Goal: Task Accomplishment & Management: Complete application form

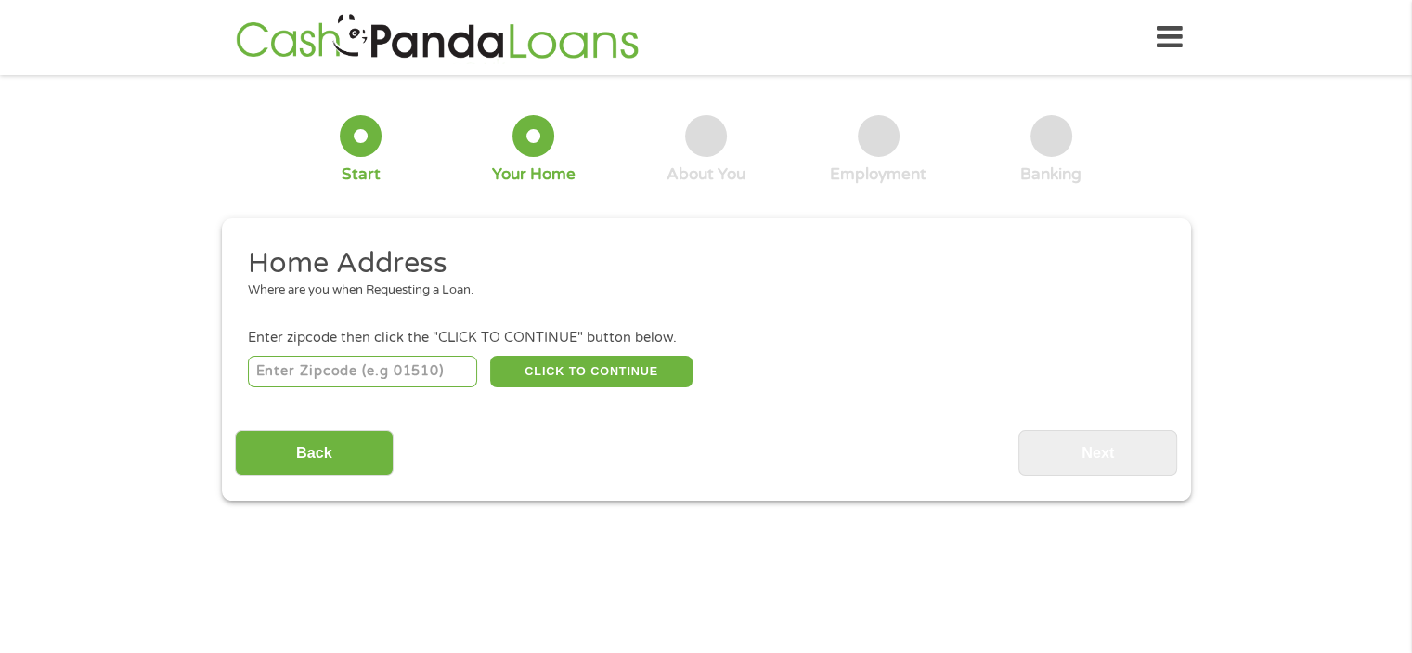
click at [280, 375] on input "number" at bounding box center [362, 372] width 229 height 32
type input "51054"
drag, startPoint x: 555, startPoint y: 363, endPoint x: 517, endPoint y: 356, distance: 38.6
click at [554, 363] on button "CLICK TO CONTINUE" at bounding box center [591, 372] width 202 height 32
click at [550, 363] on button "CLICK TO CONTINUE" at bounding box center [591, 372] width 202 height 32
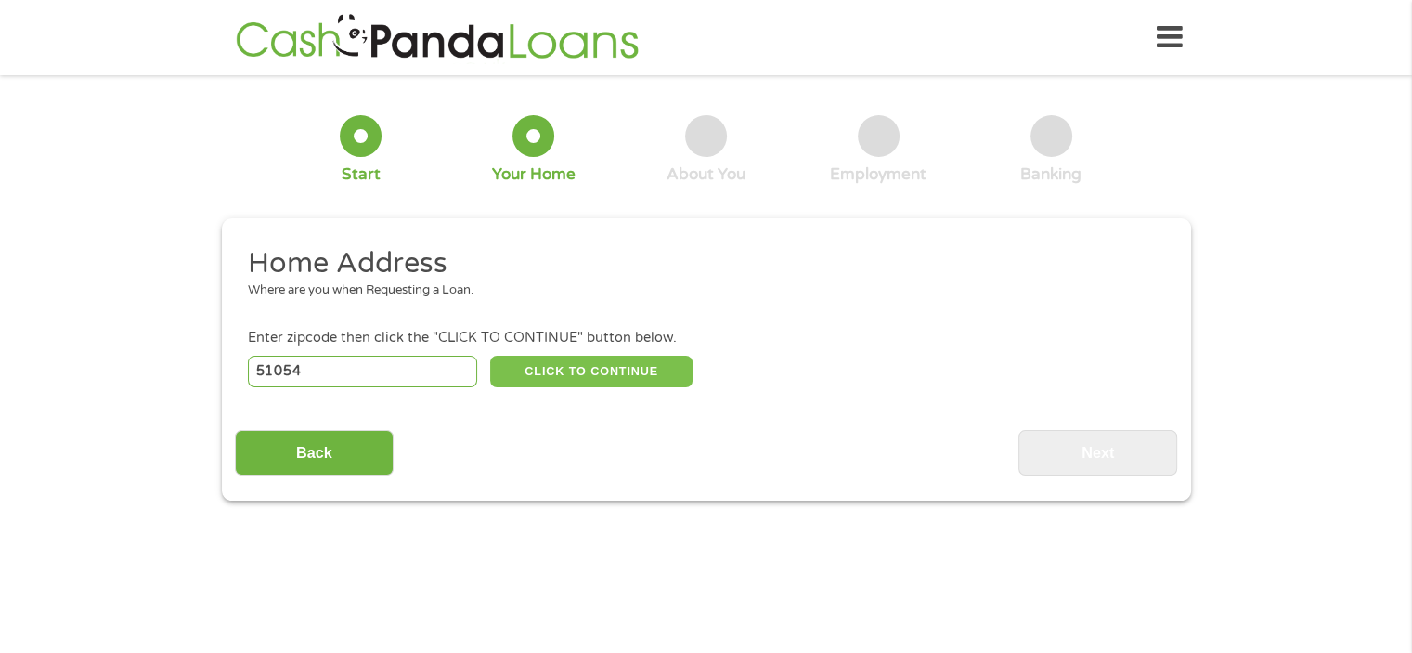
type input "51054"
type input "Sergeant Bluff"
select select "[US_STATE]"
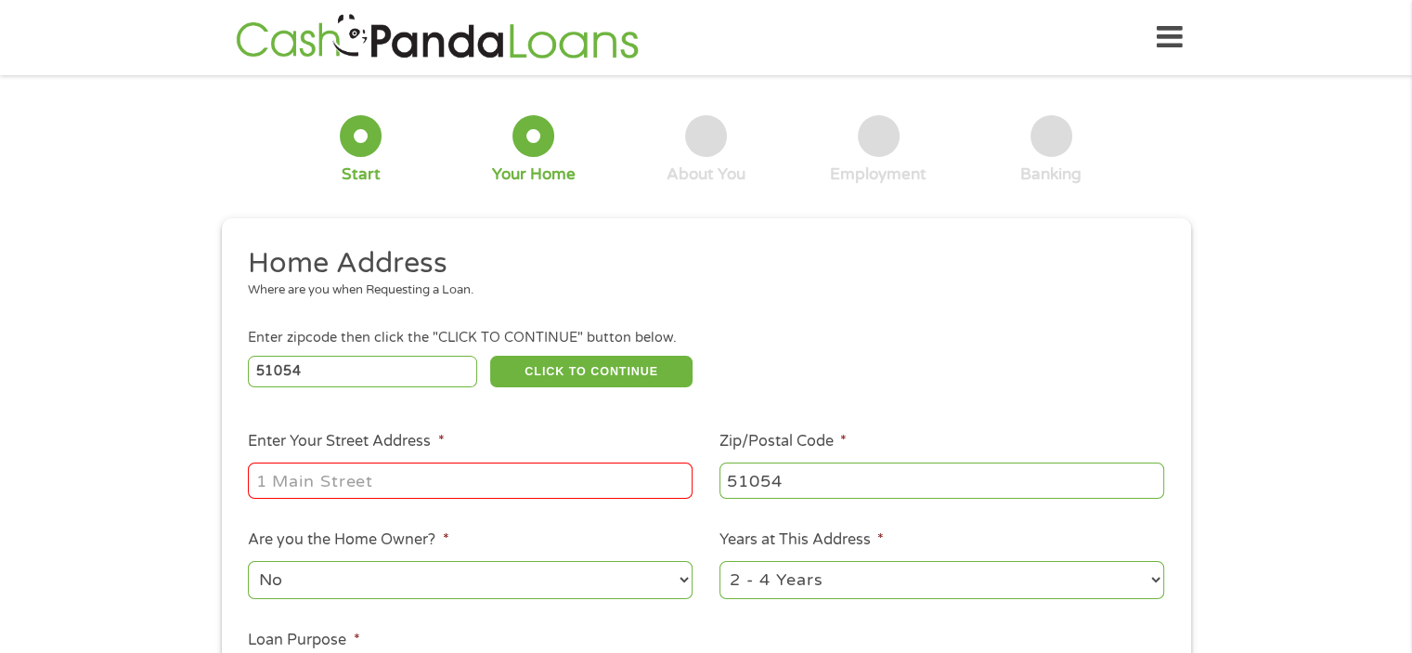
click at [337, 482] on input "Enter Your Street Address *" at bounding box center [470, 479] width 445 height 35
click at [338, 482] on input "Enter Your Street Address *" at bounding box center [470, 479] width 445 height 35
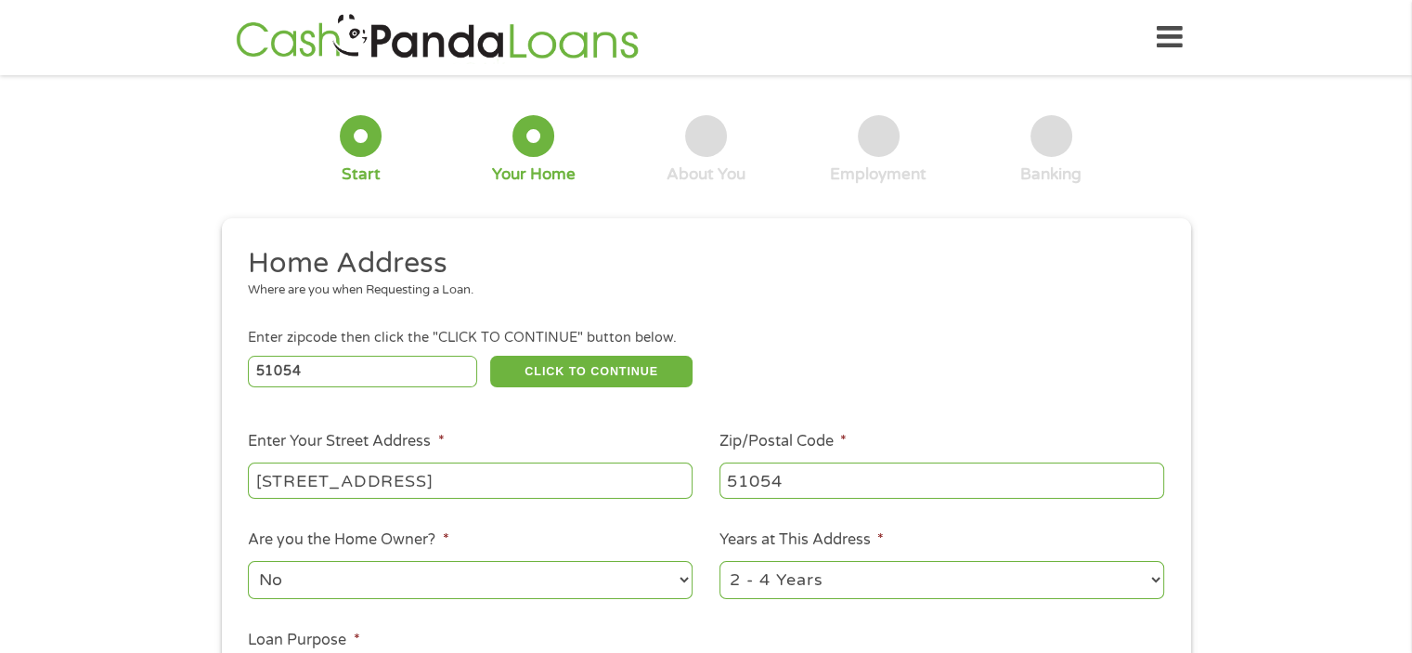
scroll to position [93, 0]
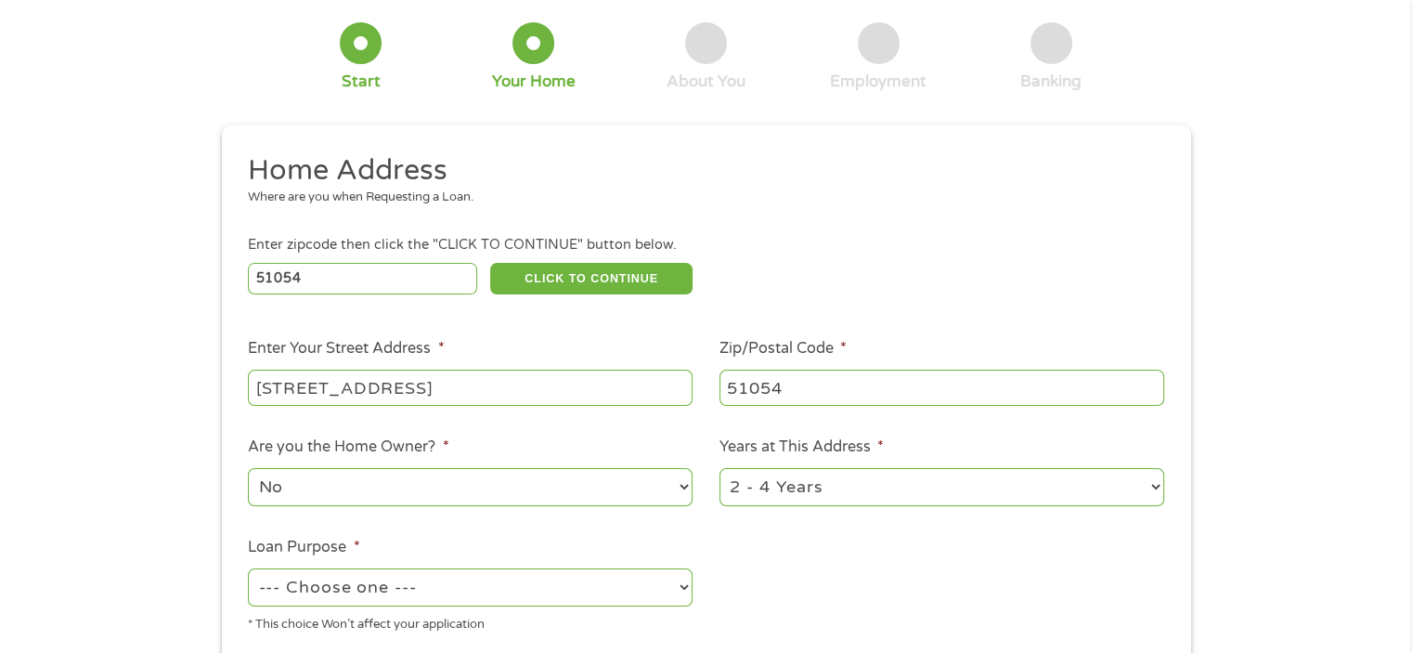
type input "[STREET_ADDRESS]"
click at [1149, 489] on select "1 Year or less 1 - 2 Years 2 - 4 Years Over 4 Years" at bounding box center [941, 487] width 445 height 38
click at [1148, 489] on select "1 Year or less 1 - 2 Years 2 - 4 Years Over 4 Years" at bounding box center [941, 487] width 445 height 38
click at [1151, 488] on select "1 Year or less 1 - 2 Years 2 - 4 Years Over 4 Years" at bounding box center [941, 487] width 445 height 38
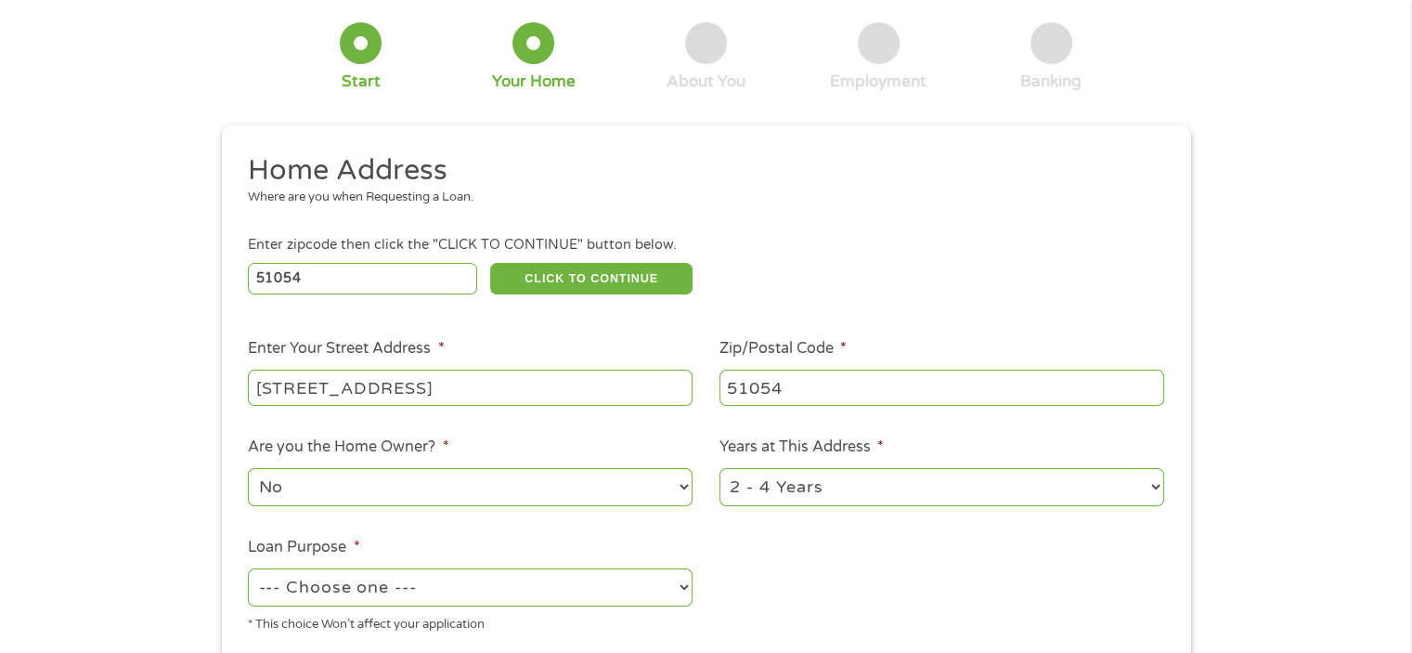
click at [1151, 488] on select "1 Year or less 1 - 2 Years 2 - 4 Years Over 4 Years" at bounding box center [941, 487] width 445 height 38
click at [873, 487] on select "1 Year or less 1 - 2 Years 2 - 4 Years Over 4 Years" at bounding box center [941, 487] width 445 height 38
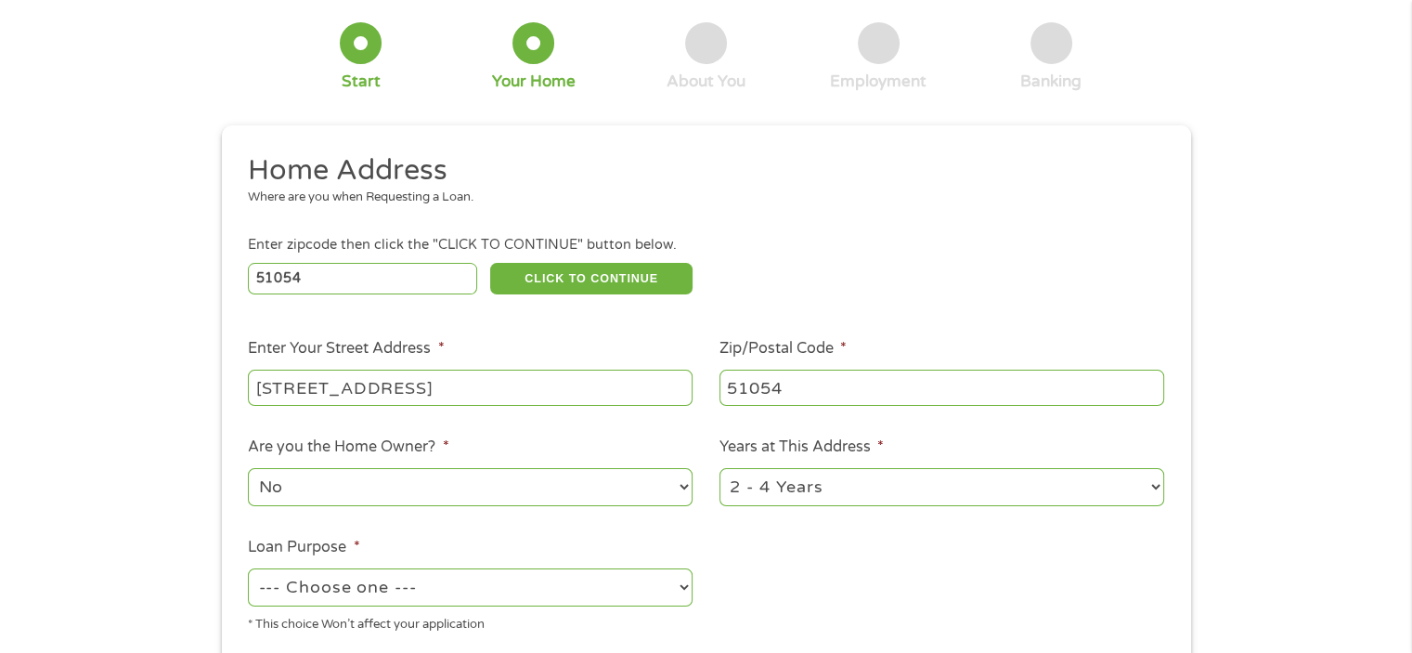
click at [983, 487] on select "1 Year or less 1 - 2 Years 2 - 4 Years Over 4 Years" at bounding box center [941, 487] width 445 height 38
click at [1157, 489] on select "1 Year or less 1 - 2 Years 2 - 4 Years Over 4 Years" at bounding box center [941, 487] width 445 height 38
click at [1156, 489] on select "1 Year or less 1 - 2 Years 2 - 4 Years Over 4 Years" at bounding box center [941, 487] width 445 height 38
drag, startPoint x: 1156, startPoint y: 489, endPoint x: 761, endPoint y: 602, distance: 410.2
click at [761, 602] on ul "Home Address Where are you when Requesting a Loan. Enter zipcode then click the…" at bounding box center [706, 400] width 942 height 496
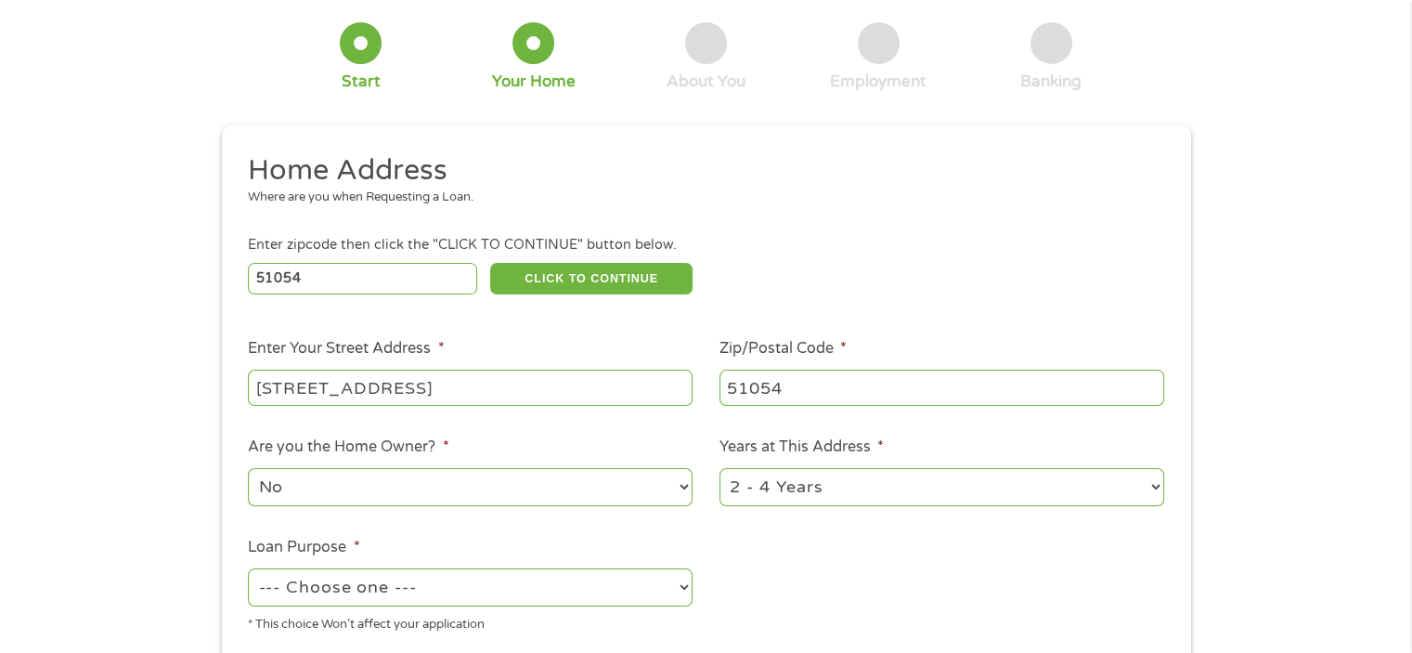
select select "60months"
click at [719, 470] on select "1 Year or less 1 - 2 Years 2 - 4 Years Over 4 Years" at bounding box center [941, 487] width 445 height 38
click at [761, 601] on ul "Home Address Where are you when Requesting a Loan. Enter zipcode then click the…" at bounding box center [706, 400] width 942 height 496
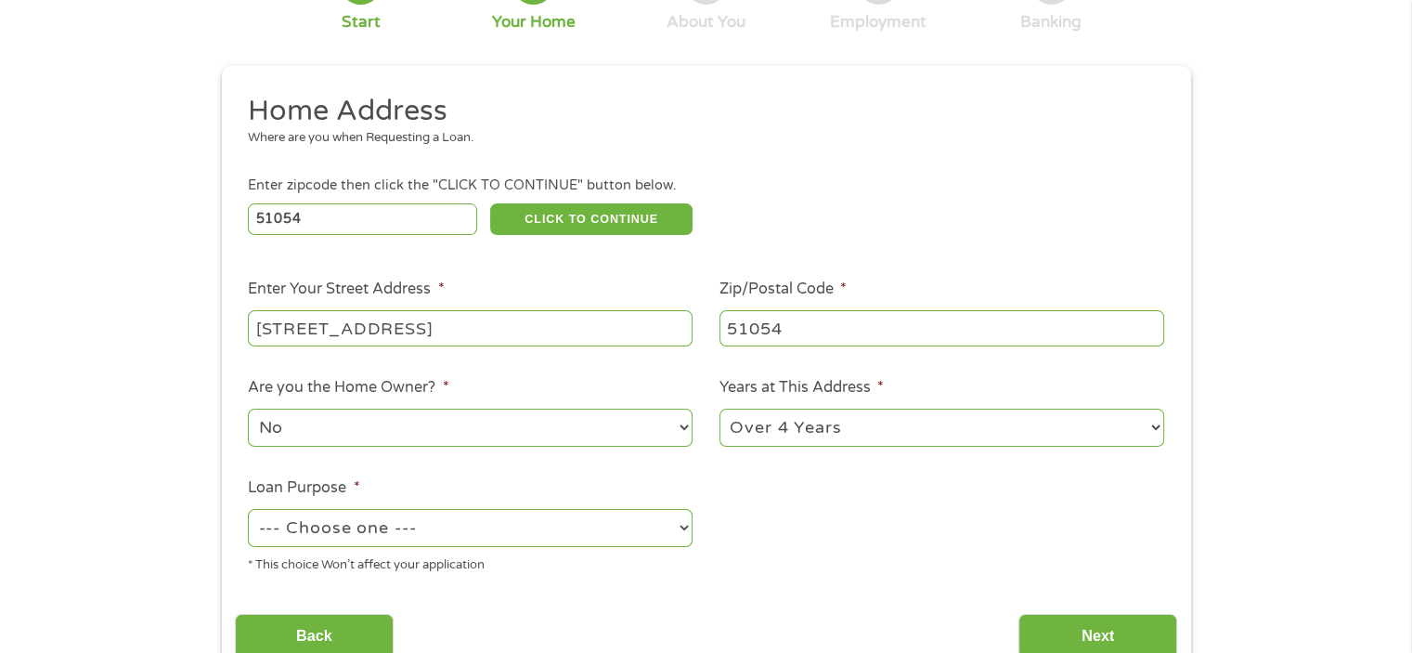
scroll to position [186, 0]
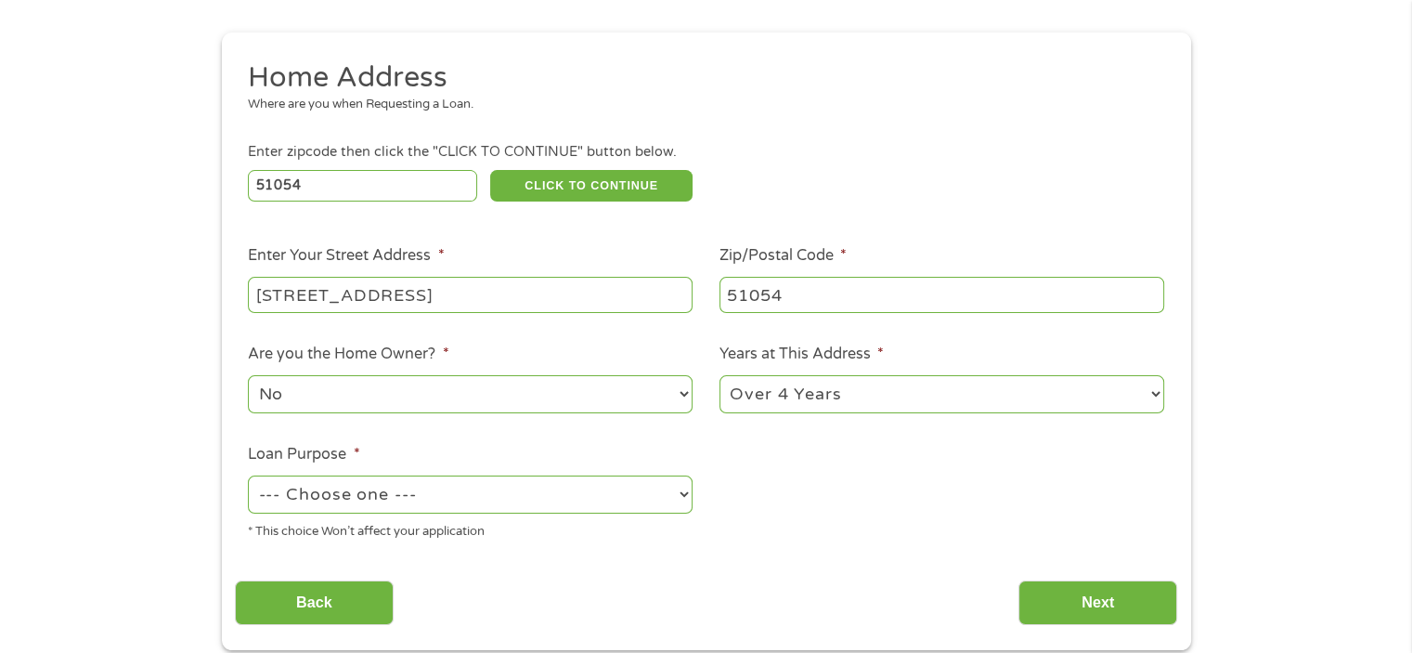
click at [684, 495] on select "--- Choose one --- Pay Bills Debt Consolidation Home Improvement Major Purchase…" at bounding box center [470, 494] width 445 height 38
select select "other"
click at [248, 477] on select "--- Choose one --- Pay Bills Debt Consolidation Home Improvement Major Purchase…" at bounding box center [470, 494] width 445 height 38
click at [1071, 604] on input "Next" at bounding box center [1097, 602] width 159 height 45
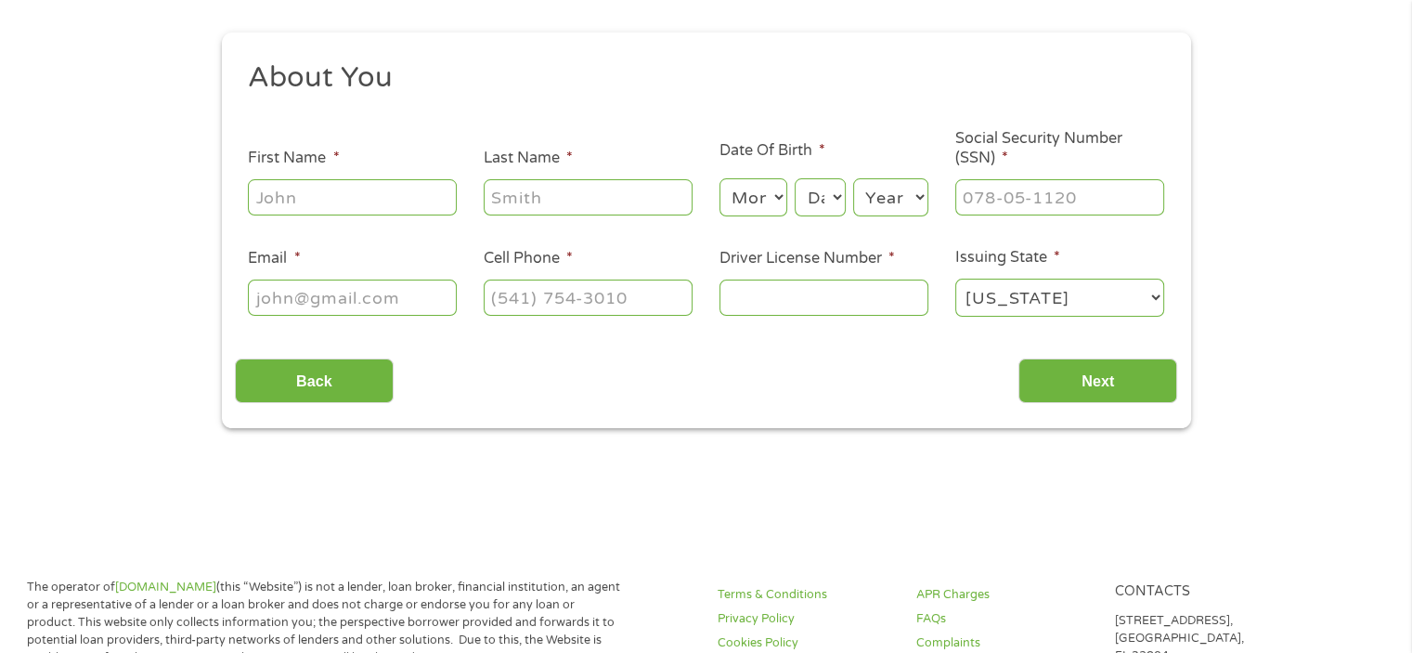
scroll to position [0, 0]
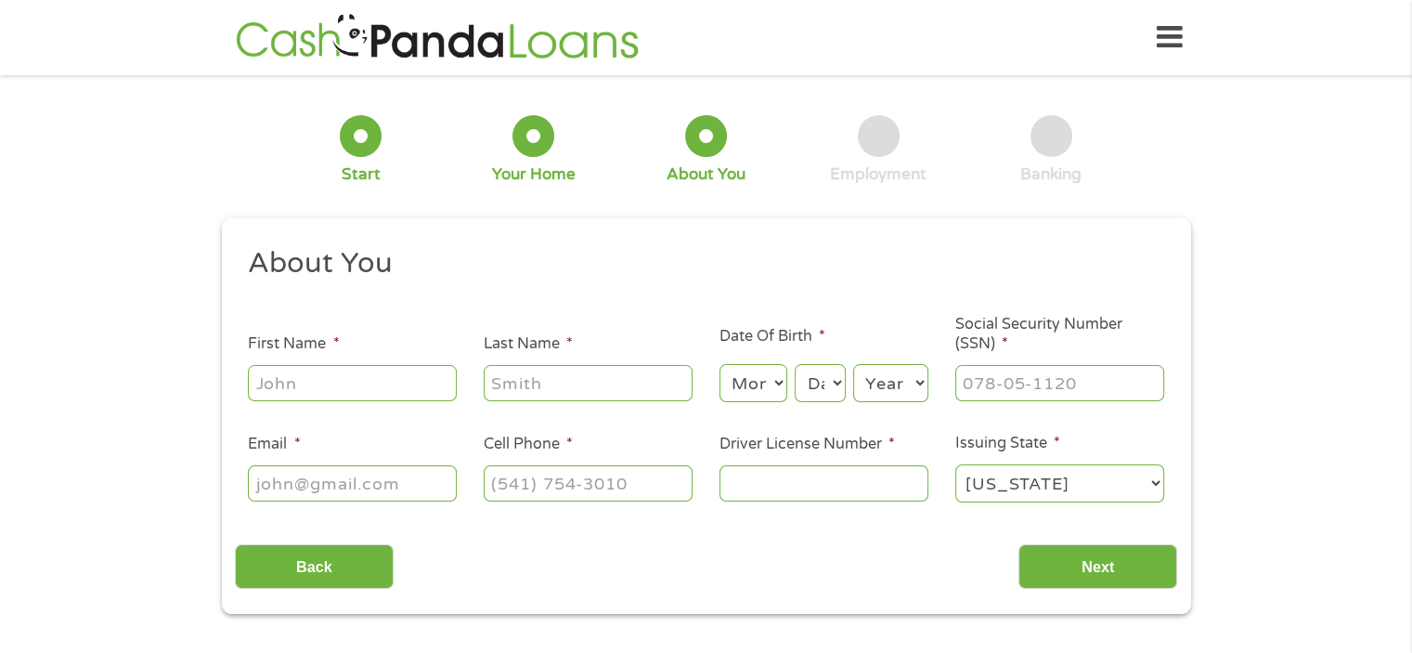
click at [408, 386] on input "First Name *" at bounding box center [352, 382] width 209 height 35
type input "[PERSON_NAME]"
type input "[EMAIL_ADDRESS][DOMAIN_NAME]"
type input "[PHONE_NUMBER]"
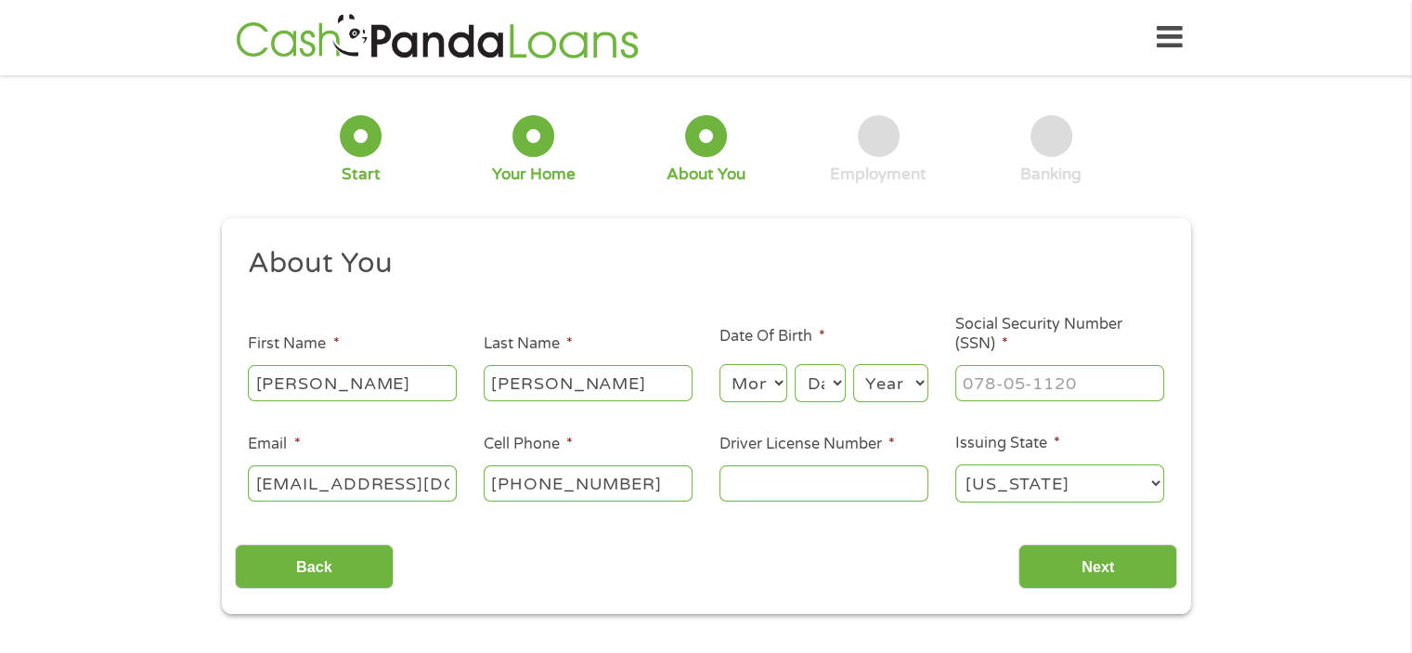
click at [777, 382] on select "Month 1 2 3 4 5 6 7 8 9 10 11 12" at bounding box center [753, 383] width 68 height 38
select select "5"
click at [719, 365] on select "Month 1 2 3 4 5 6 7 8 9 10 11 12" at bounding box center [753, 383] width 68 height 38
click at [726, 155] on div "About You" at bounding box center [706, 150] width 79 height 70
click at [835, 382] on select "Day 1 2 3 4 5 6 7 8 9 10 11 12 13 14 15 16 17 18 19 20 21 22 23 24 25 26 27 28 …" at bounding box center [820, 383] width 50 height 38
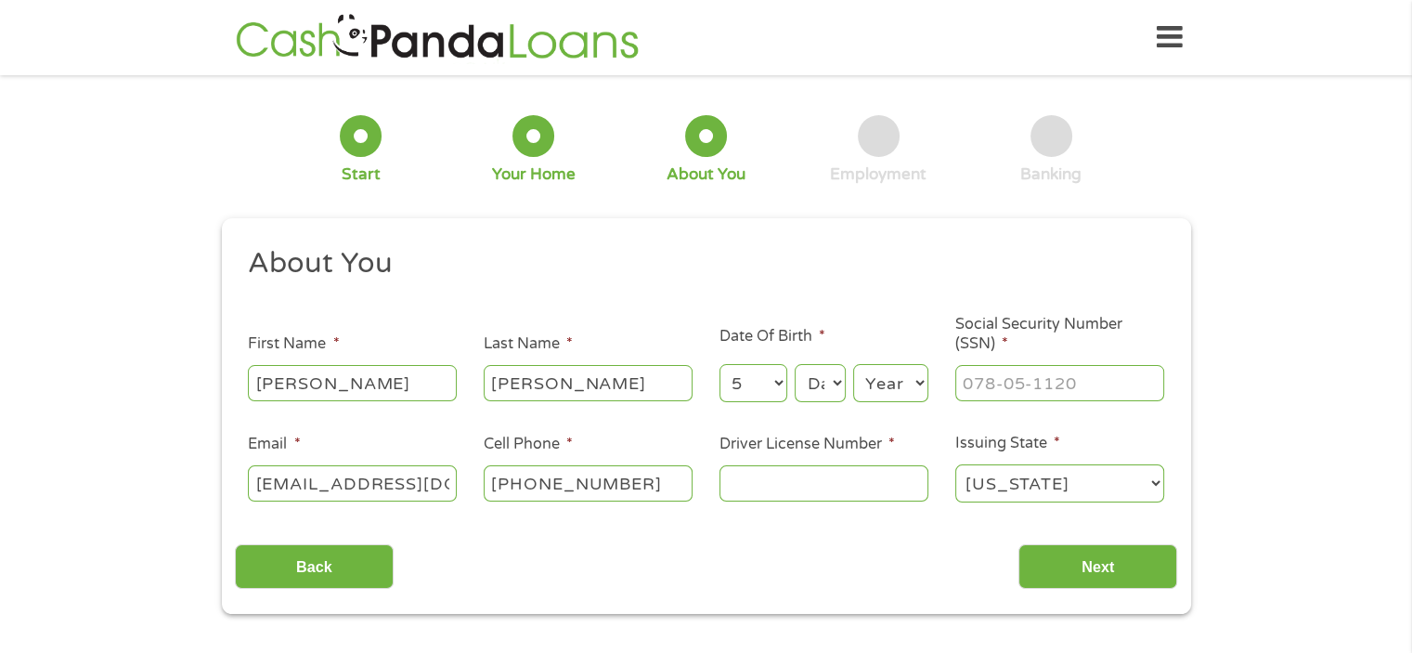
click at [835, 382] on select "Day 1 2 3 4 5 6 7 8 9 10 11 12 13 14 15 16 17 18 19 20 21 22 23 24 25 26 27 28 …" at bounding box center [820, 383] width 50 height 38
click at [828, 382] on select "Day 1 2 3 4 5 6 7 8 9 10 11 12 13 14 15 16 17 18 19 20 21 22 23 24 25 26 27 28 …" at bounding box center [820, 383] width 50 height 38
click at [832, 382] on select "Day 1 2 3 4 5 6 7 8 9 10 11 12 13 14 15 16 17 18 19 20 21 22 23 24 25 26 27 28 …" at bounding box center [820, 383] width 50 height 38
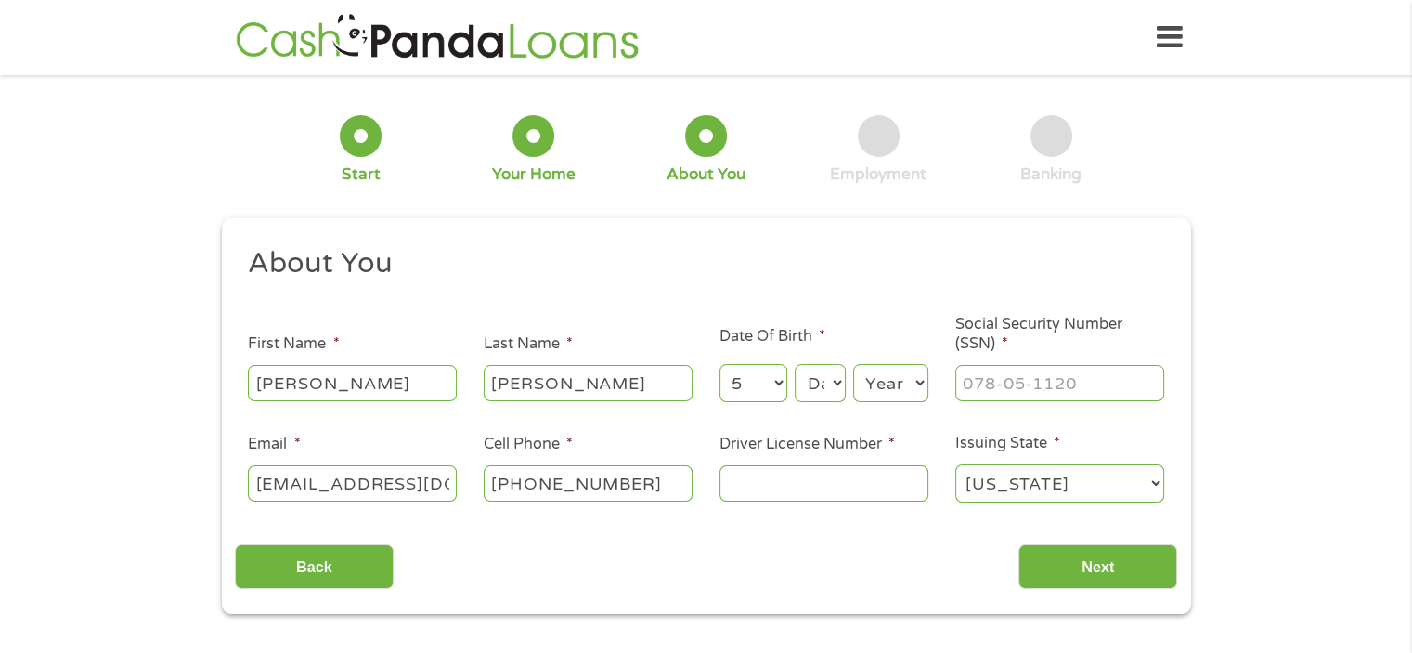
click at [830, 385] on select "Day 1 2 3 4 5 6 7 8 9 10 11 12 13 14 15 16 17 18 19 20 21 22 23 24 25 26 27 28 …" at bounding box center [820, 383] width 50 height 38
select select "12"
click at [795, 365] on select "Day 1 2 3 4 5 6 7 8 9 10 11 12 13 14 15 16 17 18 19 20 21 22 23 24 25 26 27 28 …" at bounding box center [820, 383] width 50 height 38
click at [814, 240] on div "This field is hidden when viewing the form gclid EAIaIQobChMIu-2t85nUjwMVvLMDAB…" at bounding box center [706, 416] width 969 height 396
click at [917, 382] on select "Year [DATE] 2006 2005 2004 2003 2002 2001 2000 1999 1998 1997 1996 1995 1994 19…" at bounding box center [890, 383] width 75 height 38
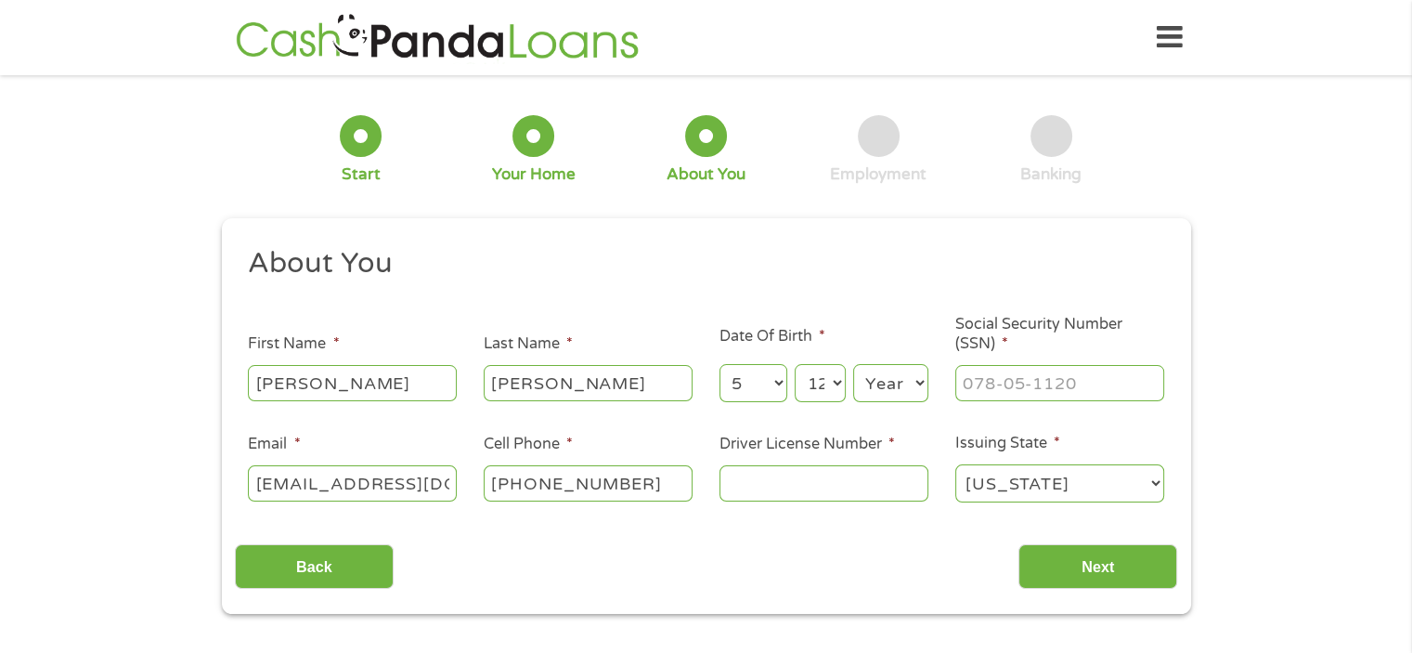
click at [916, 382] on select "Year [DATE] 2006 2005 2004 2003 2002 2001 2000 1999 1998 1997 1996 1995 1994 19…" at bounding box center [890, 383] width 75 height 38
click at [914, 382] on select "Year [DATE] 2006 2005 2004 2003 2002 2001 2000 1999 1998 1997 1996 1995 1994 19…" at bounding box center [890, 383] width 75 height 38
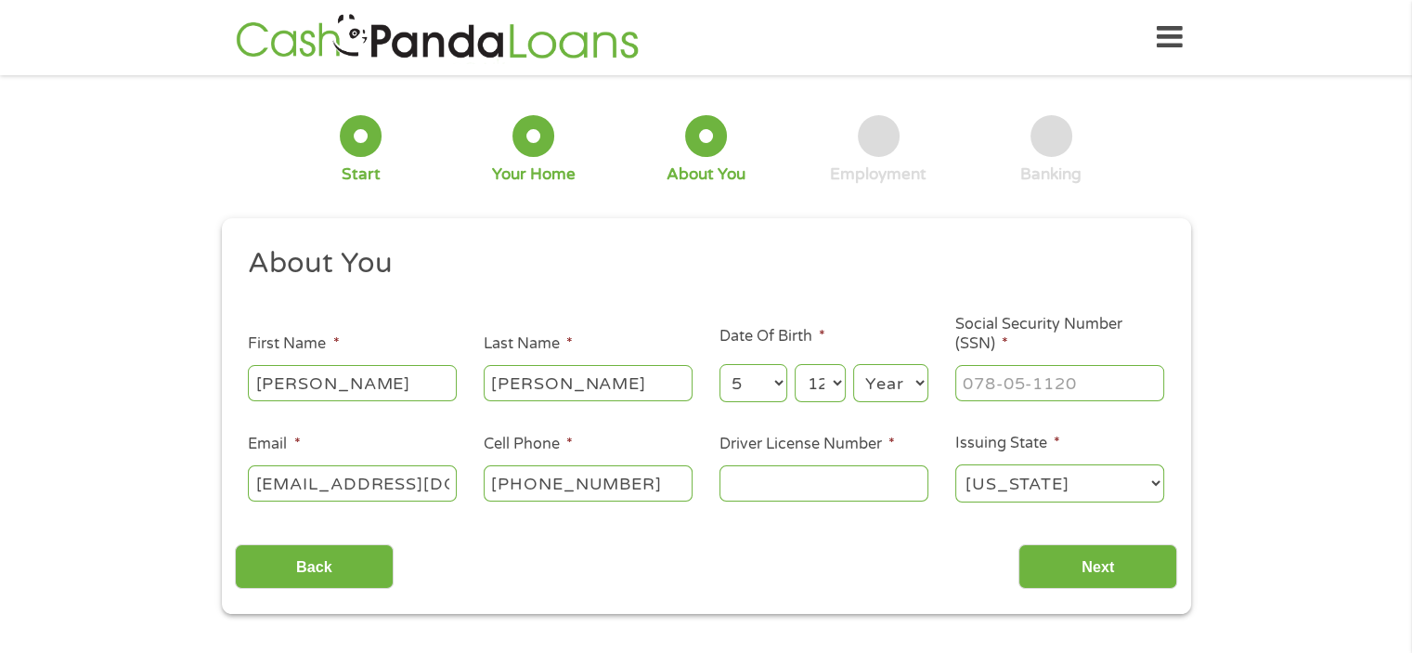
click at [913, 389] on select "Year [DATE] 2006 2005 2004 2003 2002 2001 2000 1999 1998 1997 1996 1995 1994 19…" at bounding box center [890, 383] width 75 height 38
click at [916, 388] on select "Year [DATE] 2006 2005 2004 2003 2002 2001 2000 1999 1998 1997 1996 1995 1994 19…" at bounding box center [890, 383] width 75 height 38
click at [919, 395] on select "Year [DATE] 2006 2005 2004 2003 2002 2001 2000 1999 1998 1997 1996 1995 1994 19…" at bounding box center [890, 383] width 75 height 38
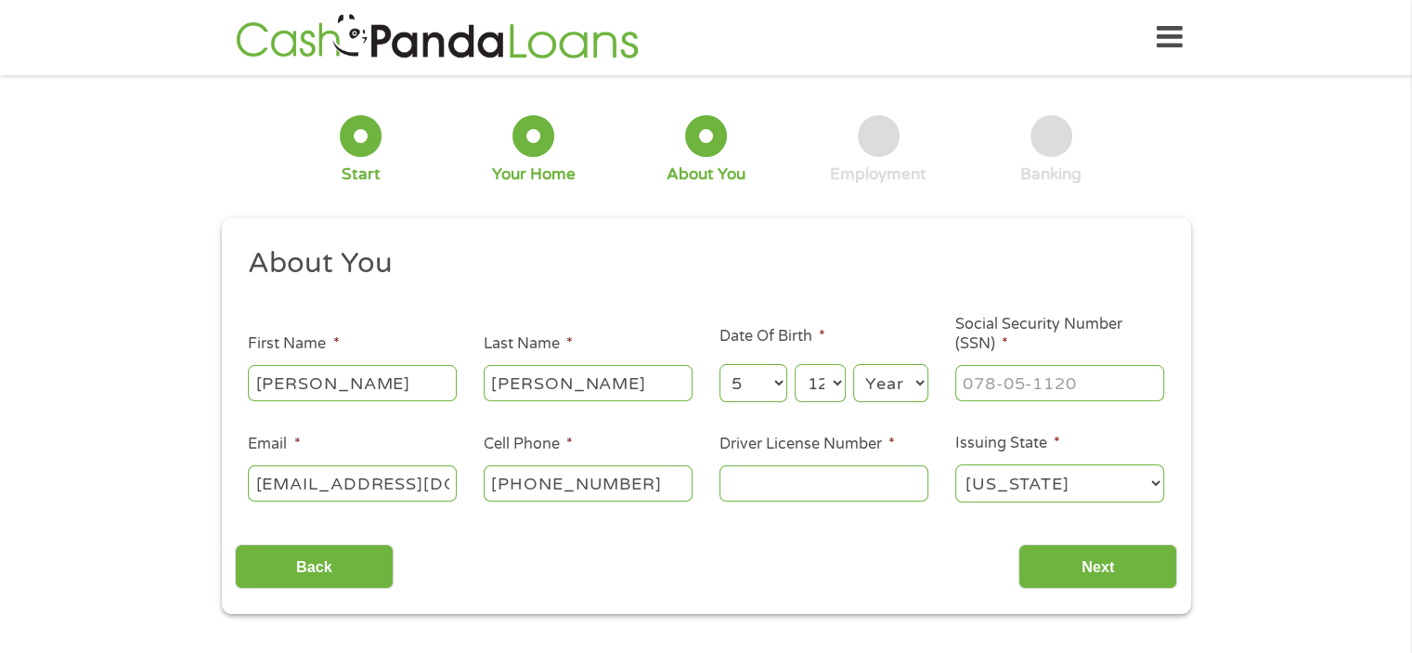
click at [920, 398] on select "Year [DATE] 2006 2005 2004 2003 2002 2001 2000 1999 1998 1997 1996 1995 1994 19…" at bounding box center [890, 383] width 75 height 38
click at [921, 382] on select "Year [DATE] 2006 2005 2004 2003 2002 2001 2000 1999 1998 1997 1996 1995 1994 19…" at bounding box center [890, 383] width 75 height 38
click at [919, 389] on select "Year [DATE] 2006 2005 2004 2003 2002 2001 2000 1999 1998 1997 1996 1995 1994 19…" at bounding box center [890, 383] width 75 height 38
click at [918, 394] on select "Year [DATE] 2006 2005 2004 2003 2002 2001 2000 1999 1998 1997 1996 1995 1994 19…" at bounding box center [890, 383] width 75 height 38
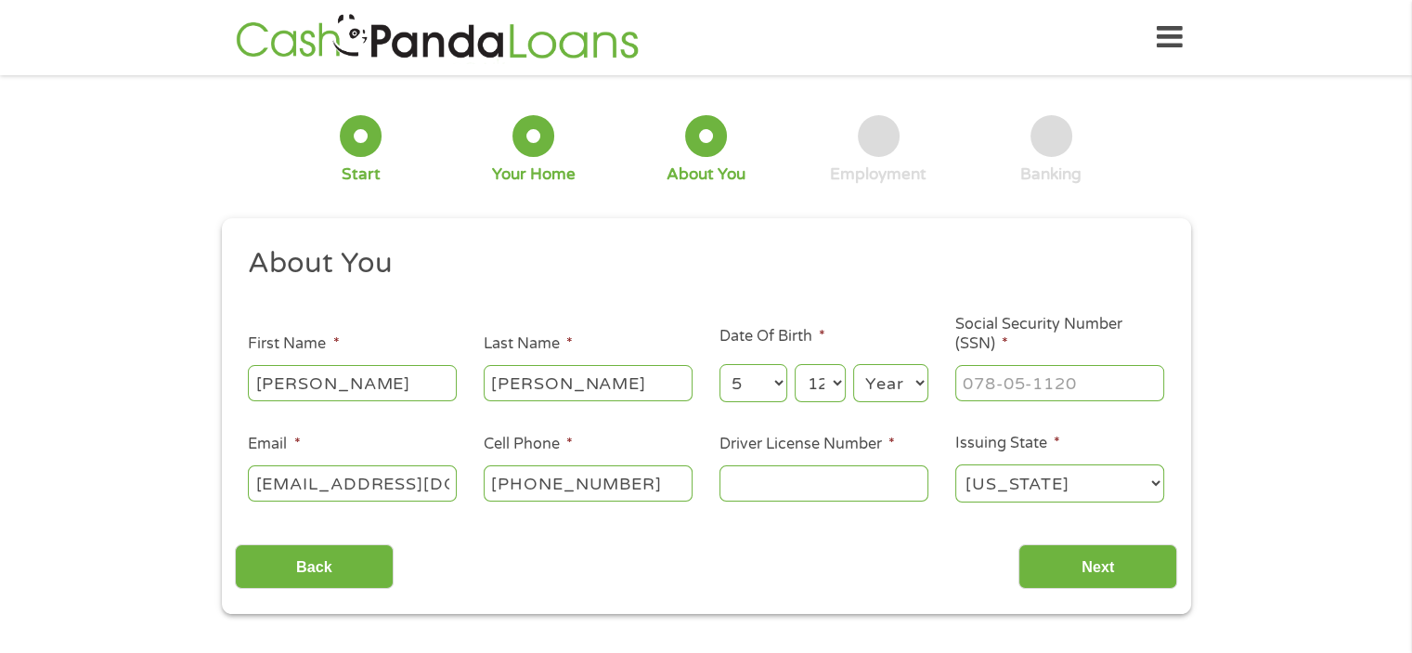
click at [918, 395] on select "Year [DATE] 2006 2005 2004 2003 2002 2001 2000 1999 1998 1997 1996 1995 1994 19…" at bounding box center [890, 383] width 75 height 38
click at [913, 379] on select "Year [DATE] 2006 2005 2004 2003 2002 2001 2000 1999 1998 1997 1996 1995 1994 19…" at bounding box center [890, 383] width 75 height 38
click at [918, 393] on select "Year [DATE] 2006 2005 2004 2003 2002 2001 2000 1999 1998 1997 1996 1995 1994 19…" at bounding box center [890, 383] width 75 height 38
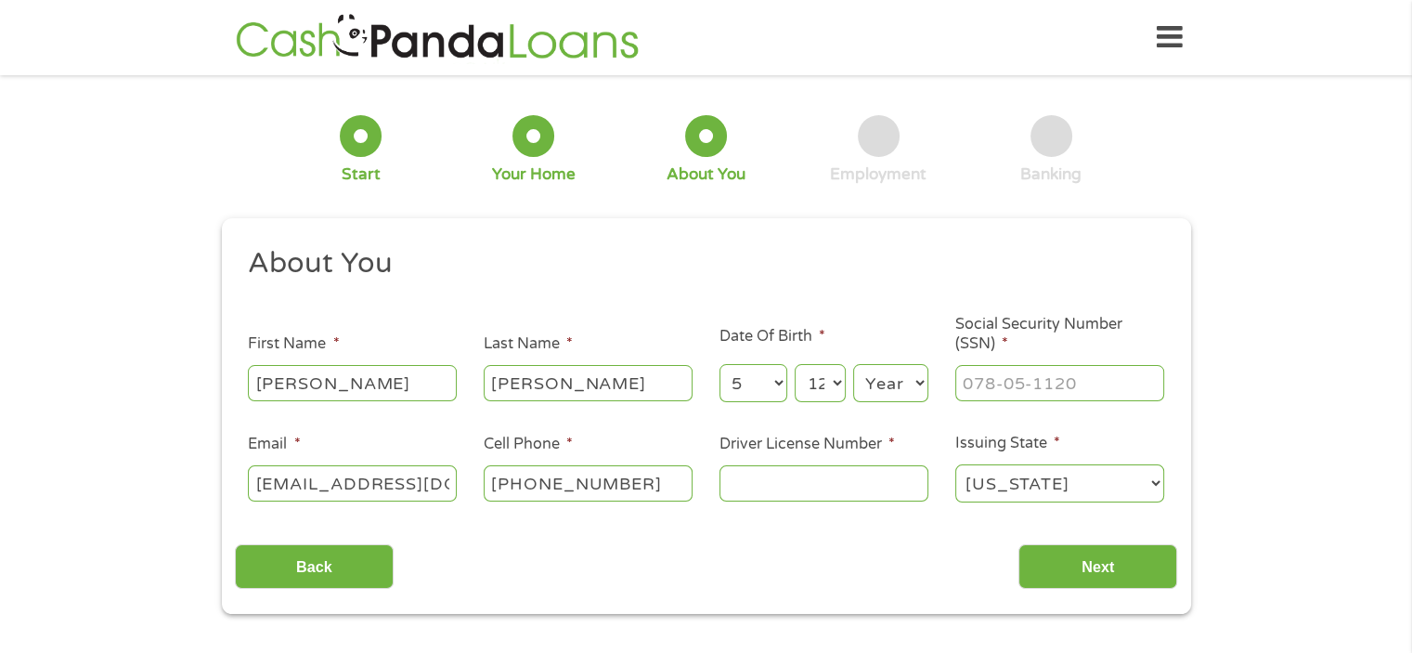
click at [918, 393] on select "Year [DATE] 2006 2005 2004 2003 2002 2001 2000 1999 1998 1997 1996 1995 1994 19…" at bounding box center [890, 383] width 75 height 38
click at [998, 384] on input "___-__-____" at bounding box center [1059, 382] width 209 height 35
type input "482-72-9051"
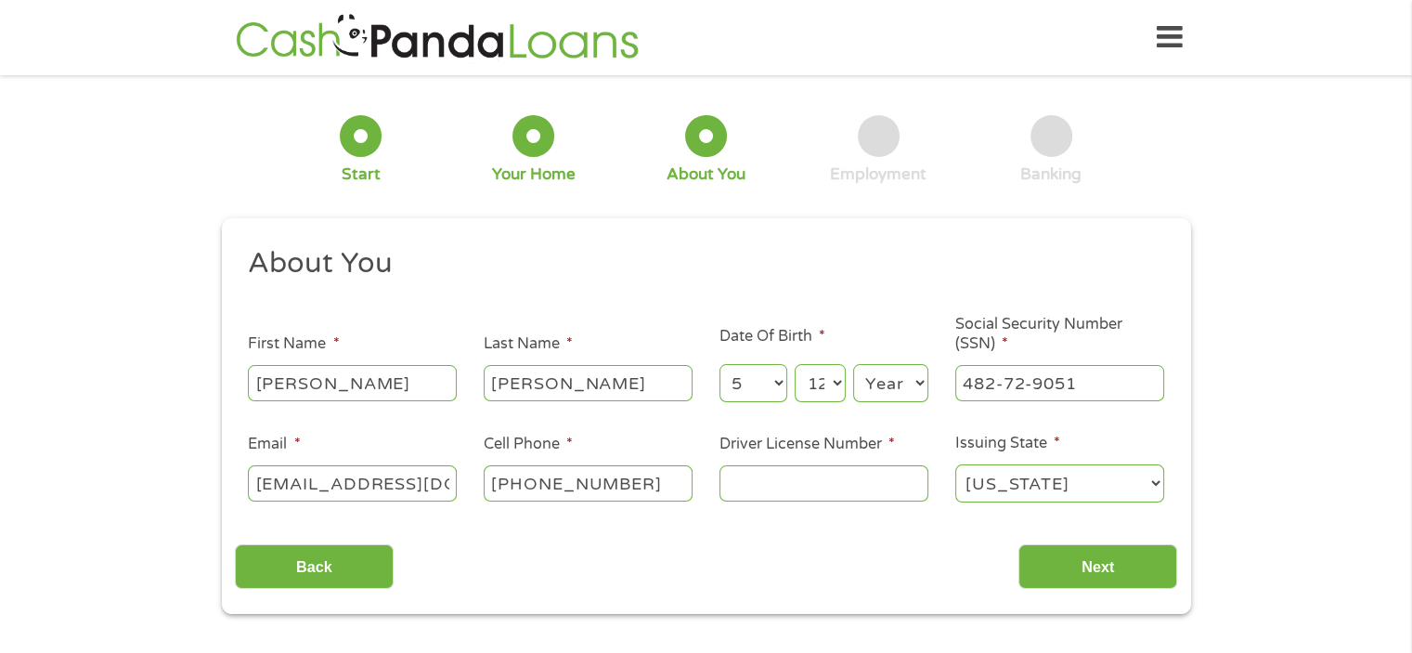
click at [917, 383] on select "Year [DATE] 2006 2005 2004 2003 2002 2001 2000 1999 1998 1997 1996 1995 1994 19…" at bounding box center [890, 383] width 75 height 38
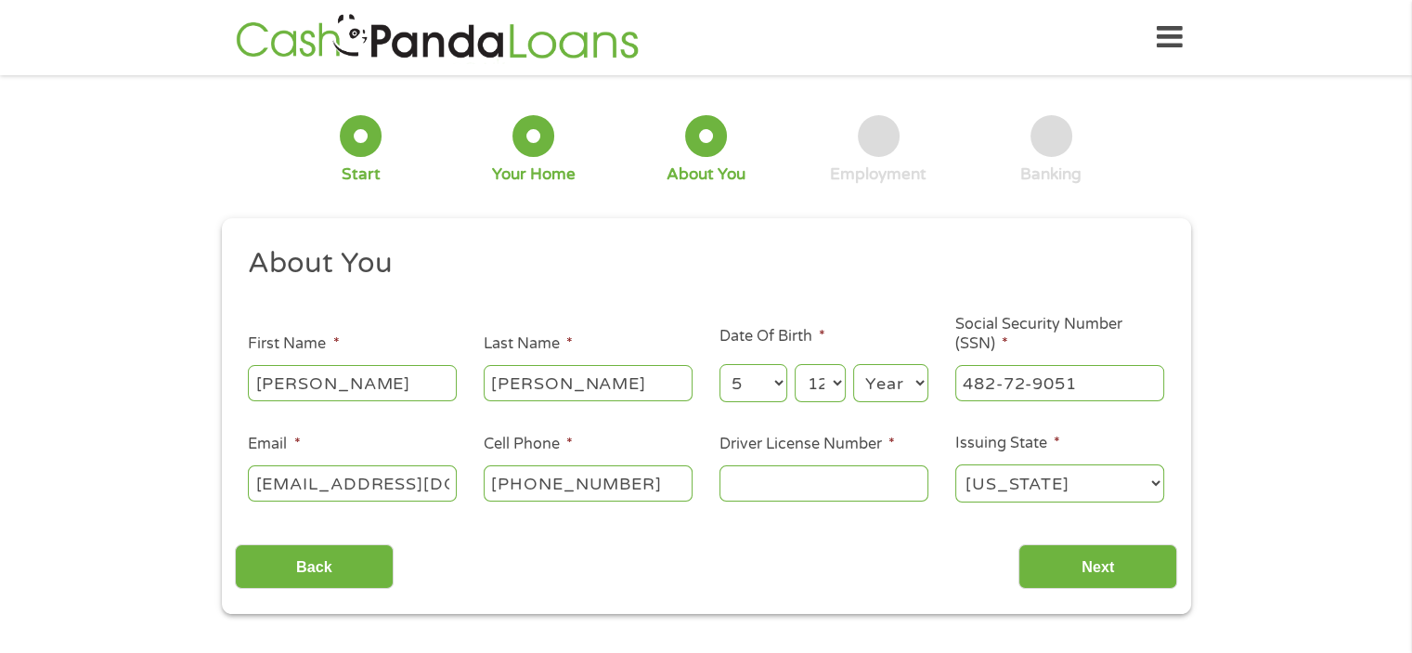
drag, startPoint x: 914, startPoint y: 377, endPoint x: 907, endPoint y: 356, distance: 21.7
click at [908, 362] on div "Year Year [DATE] 2006 2005 2004 2003 2002 2001 2000 1999 1998 1997 1996 1995 19…" at bounding box center [890, 383] width 75 height 45
click at [922, 382] on select "Year [DATE] 2006 2005 2004 2003 2002 2001 2000 1999 1998 1997 1996 1995 1994 19…" at bounding box center [890, 383] width 75 height 38
click at [921, 381] on select "Year [DATE] 2006 2005 2004 2003 2002 2001 2000 1999 1998 1997 1996 1995 1994 19…" at bounding box center [890, 383] width 75 height 38
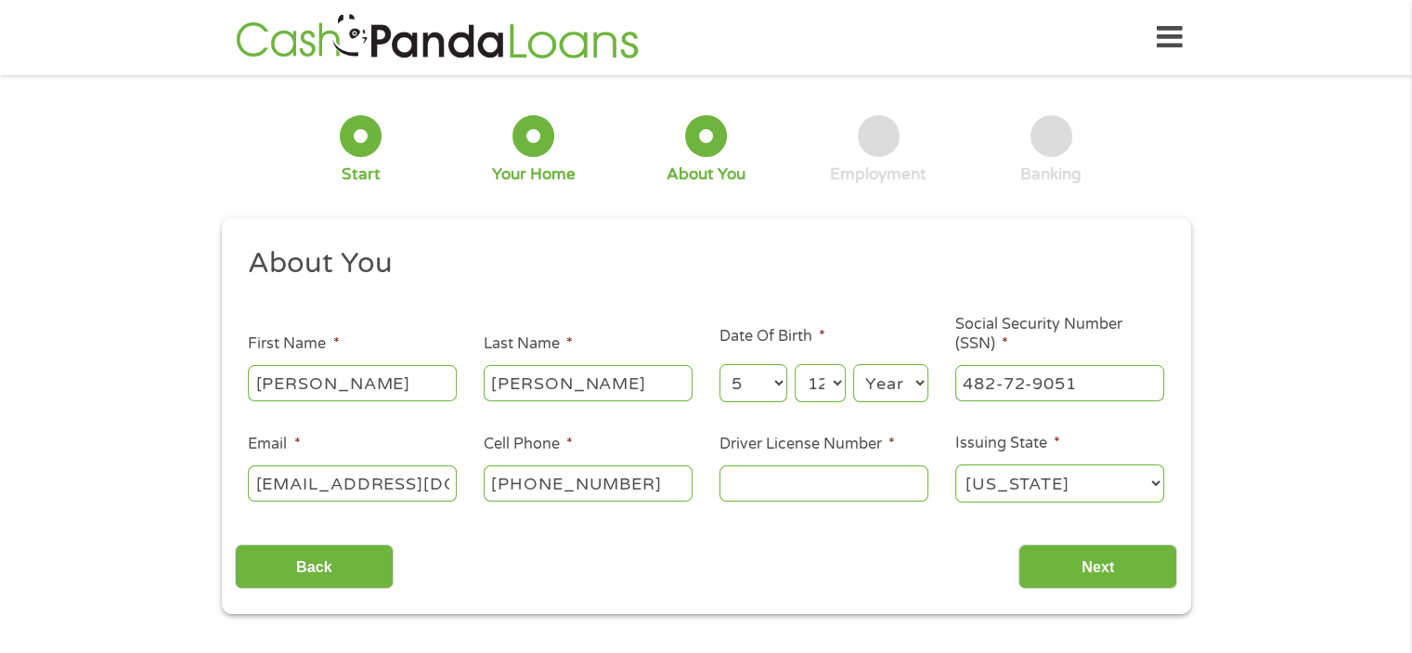
click at [917, 382] on select "Year [DATE] 2006 2005 2004 2003 2002 2001 2000 1999 1998 1997 1996 1995 1994 19…" at bounding box center [890, 383] width 75 height 38
click at [891, 317] on ul "About You This field is hidden when viewing the form Title * --- Choose one ---…" at bounding box center [706, 382] width 942 height 274
drag, startPoint x: 917, startPoint y: 382, endPoint x: 915, endPoint y: 395, distance: 13.1
click at [915, 395] on select "Year [DATE] 2006 2005 2004 2003 2002 2001 2000 1999 1998 1997 1996 1995 1994 19…" at bounding box center [890, 383] width 75 height 38
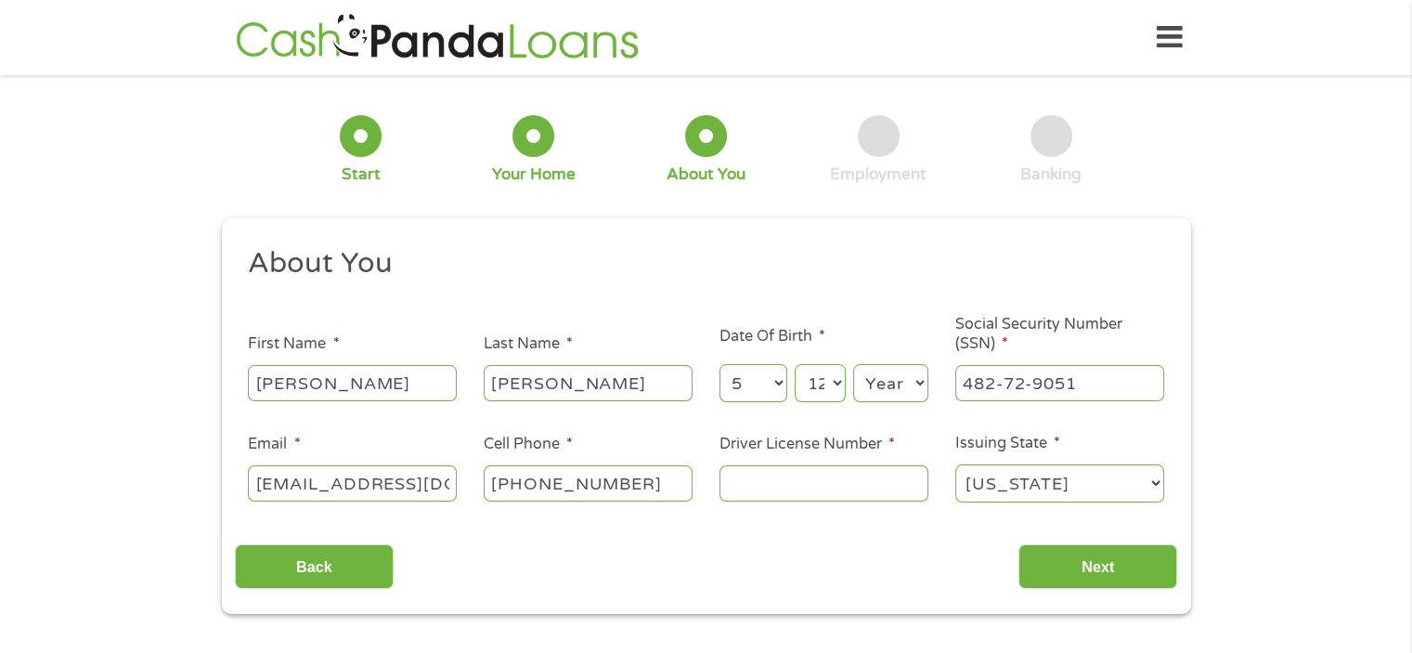
select select "1961"
click at [853, 365] on select "Year [DATE] 2006 2005 2004 2003 2002 2001 2000 1999 1998 1997 1996 1995 1994 19…" at bounding box center [890, 383] width 75 height 38
click at [759, 493] on input "Driver License Number *" at bounding box center [823, 482] width 209 height 35
type input "015AA0569"
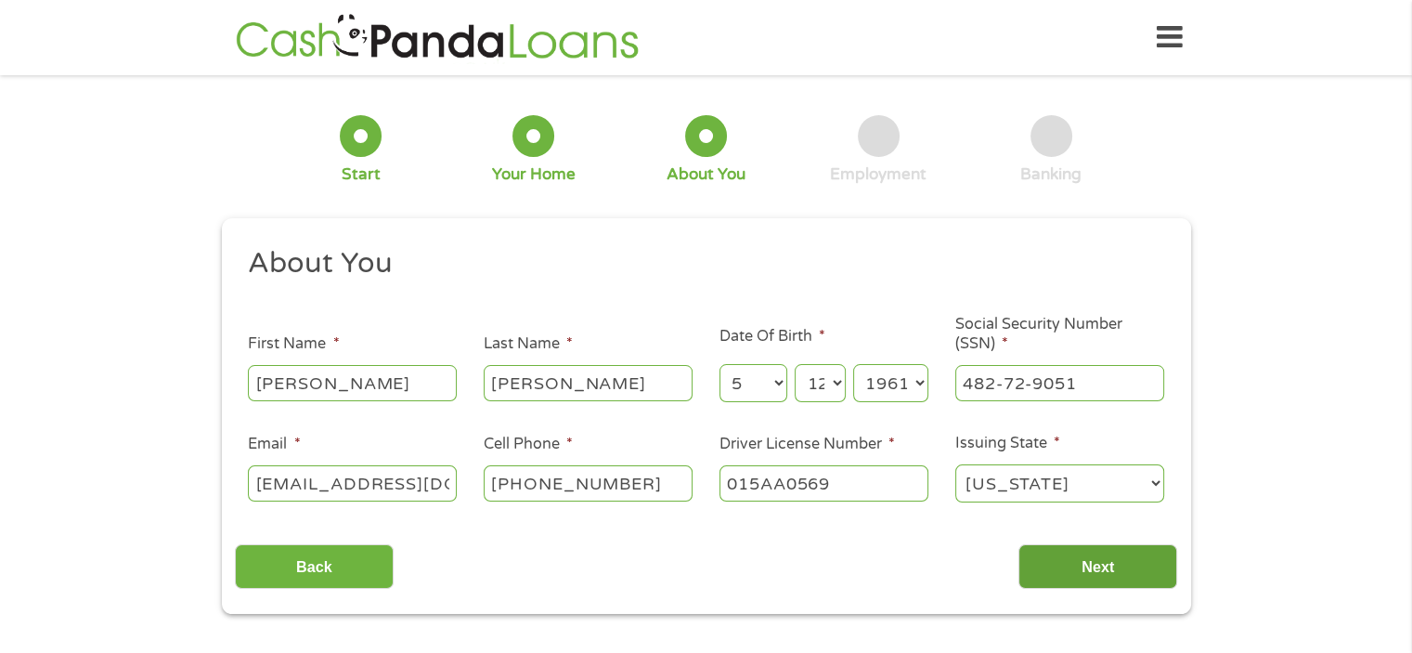
click at [1058, 556] on input "Next" at bounding box center [1097, 566] width 159 height 45
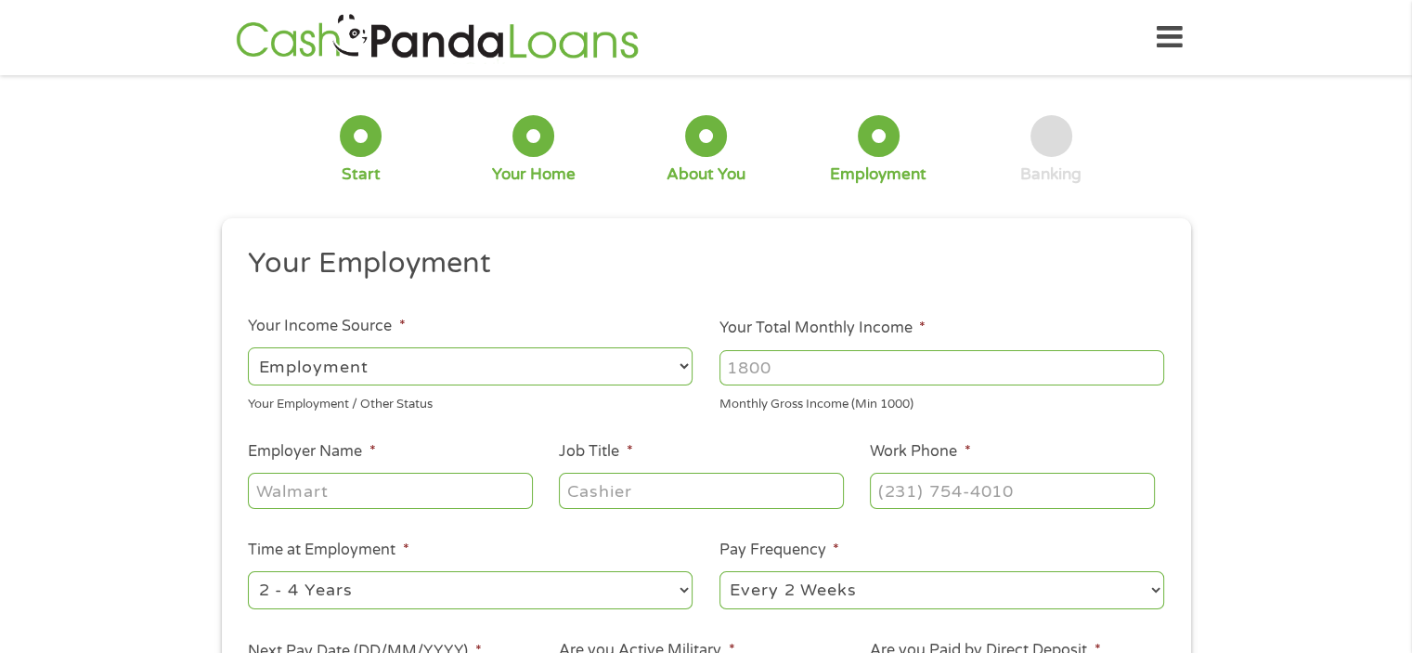
scroll to position [7, 7]
click at [411, 358] on select "--- Choose one --- Employment [DEMOGRAPHIC_DATA] Benefits" at bounding box center [470, 366] width 445 height 38
click at [684, 364] on select "--- Choose one --- Employment [DEMOGRAPHIC_DATA] Benefits" at bounding box center [470, 366] width 445 height 38
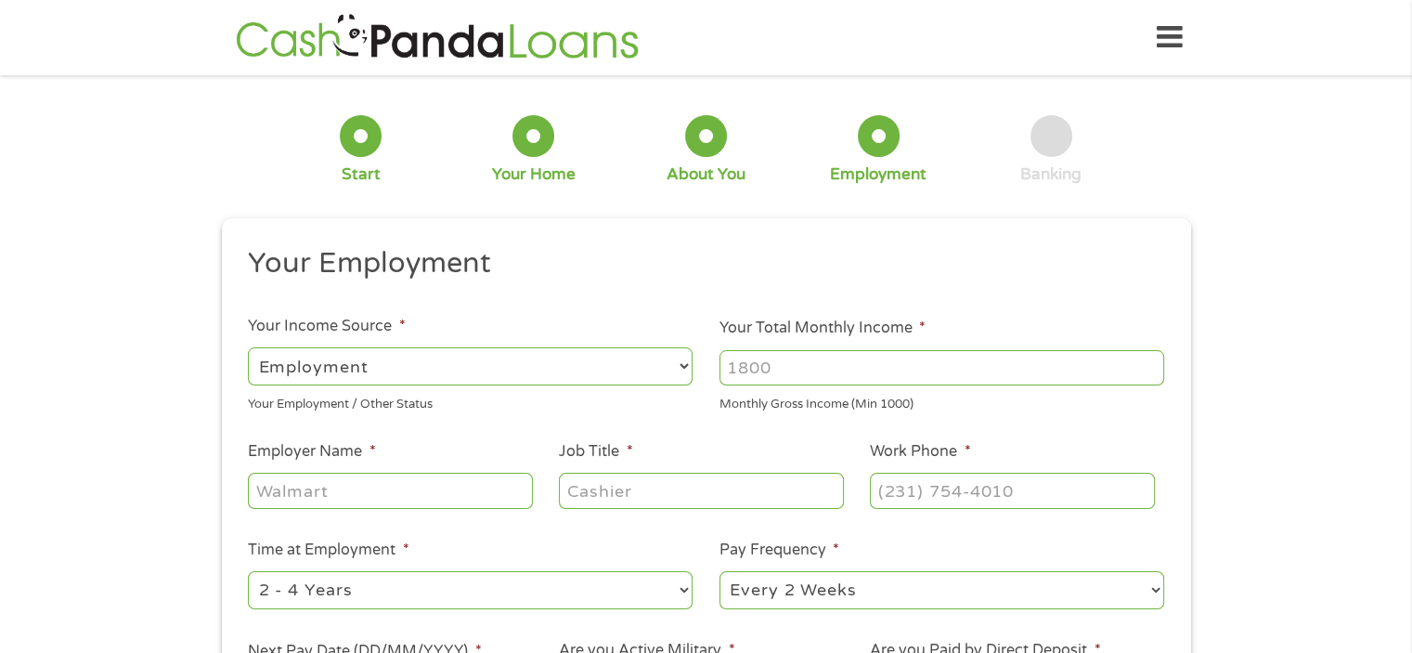
click at [684, 364] on select "--- Choose one --- Employment [DEMOGRAPHIC_DATA] Benefits" at bounding box center [470, 366] width 445 height 38
click at [820, 377] on input "Your Total Monthly Income *" at bounding box center [941, 367] width 445 height 35
type input "2700"
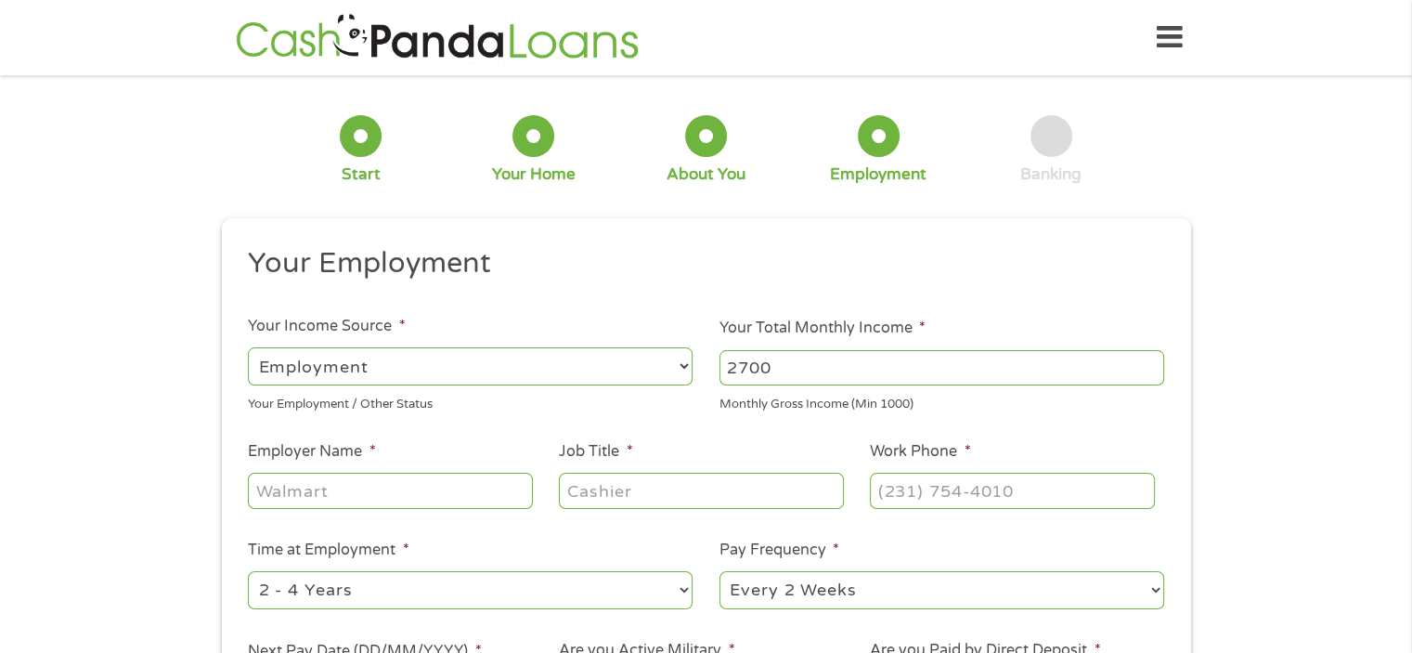
click at [650, 493] on input "Job Title *" at bounding box center [701, 490] width 284 height 35
type input "retail associate"
click at [925, 492] on input "(___) ___-____" at bounding box center [1012, 490] width 284 height 35
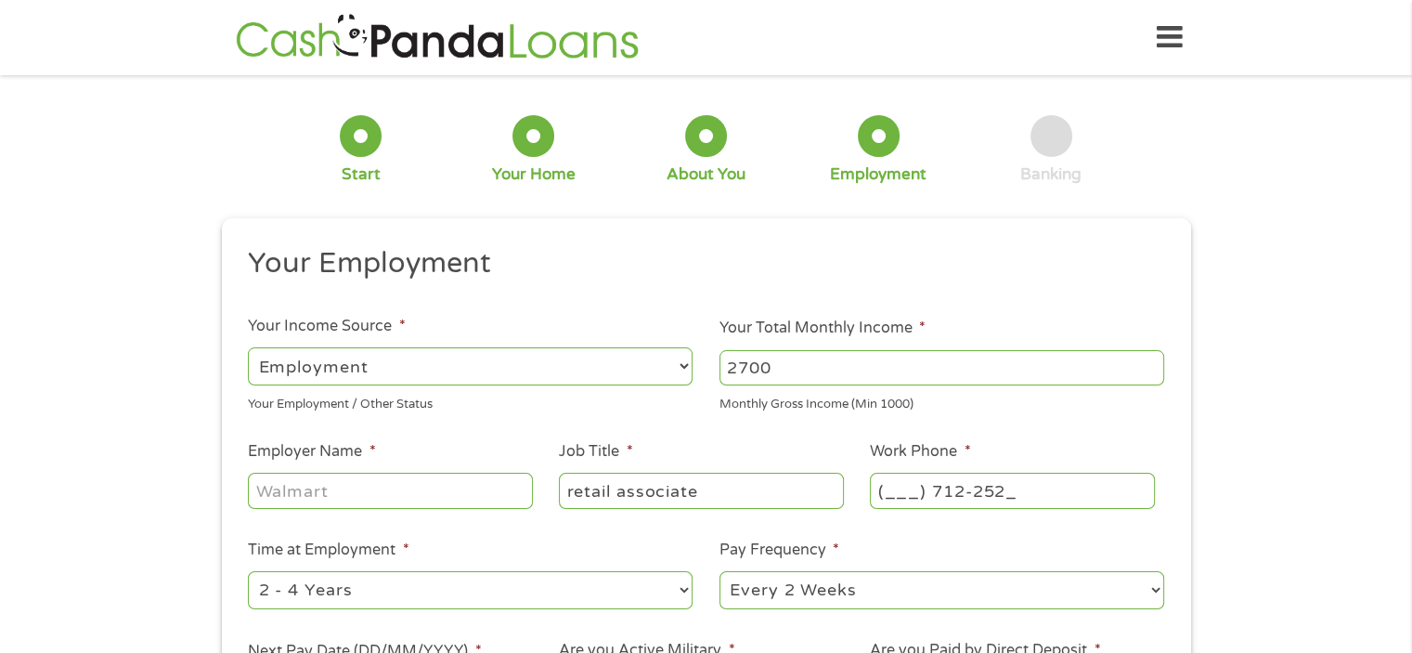
drag, startPoint x: 895, startPoint y: 493, endPoint x: 900, endPoint y: 483, distance: 11.6
click at [895, 489] on input "(___) 712-252_" at bounding box center [1012, 490] width 284 height 35
drag, startPoint x: 887, startPoint y: 486, endPoint x: 890, endPoint y: 447, distance: 39.2
click at [887, 482] on input "(_71) 271-2252" at bounding box center [1012, 490] width 284 height 35
type input "[PHONE_NUMBER]"
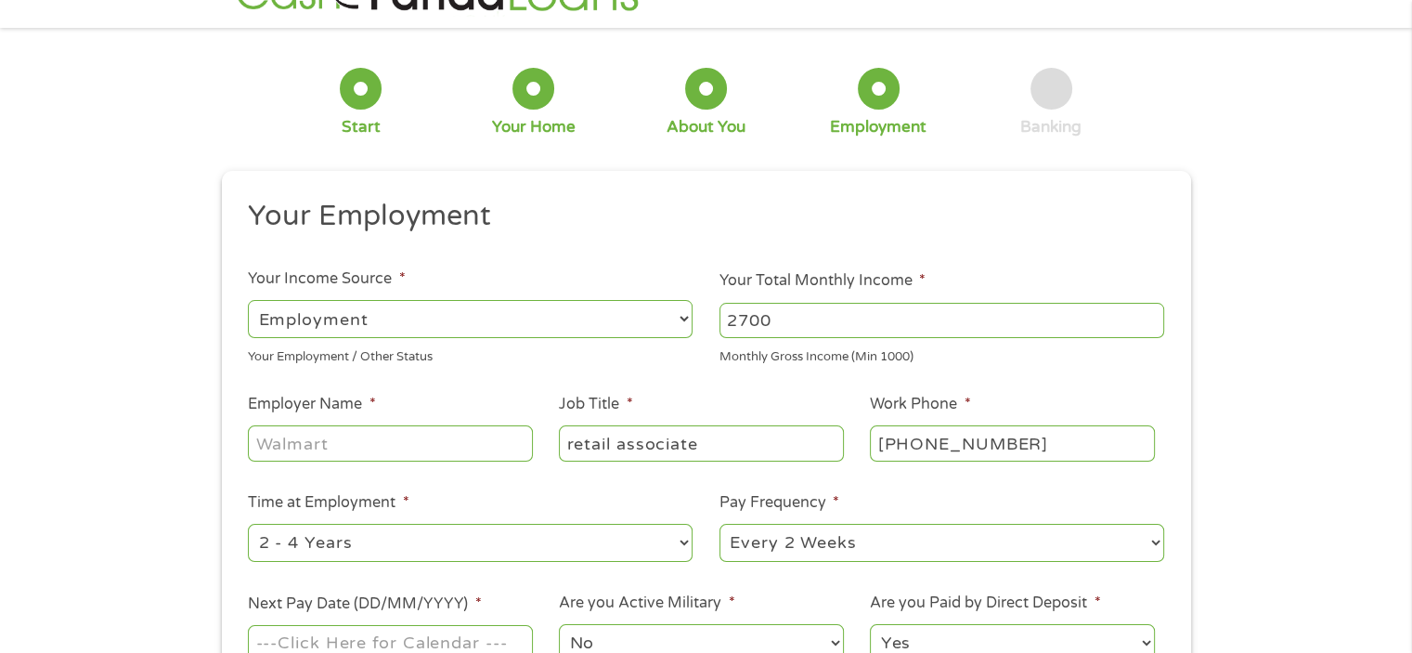
scroll to position [93, 0]
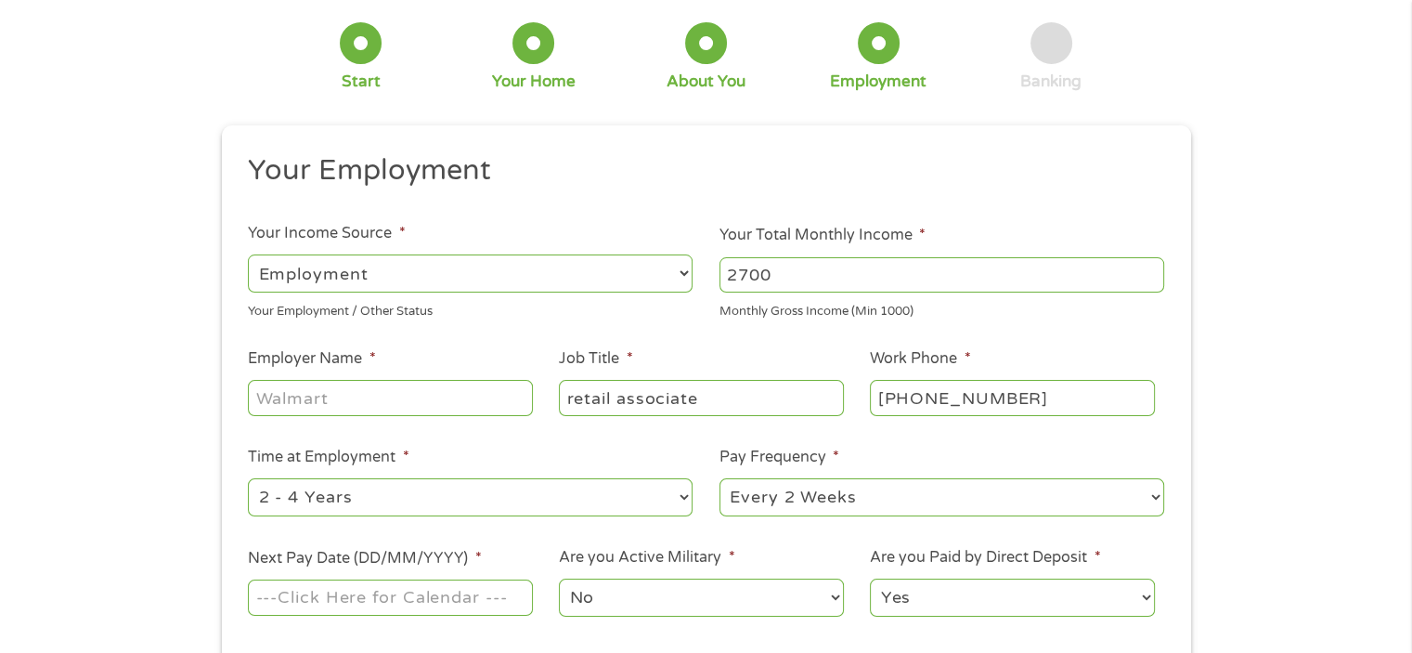
click at [680, 493] on select "--- Choose one --- 1 Year or less 1 - 2 Years 2 - 4 Years Over 4 Years" at bounding box center [470, 497] width 445 height 38
select select "12months"
click at [248, 479] on select "--- Choose one --- 1 Year or less 1 - 2 Years 2 - 4 Years Over 4 Years" at bounding box center [470, 497] width 445 height 38
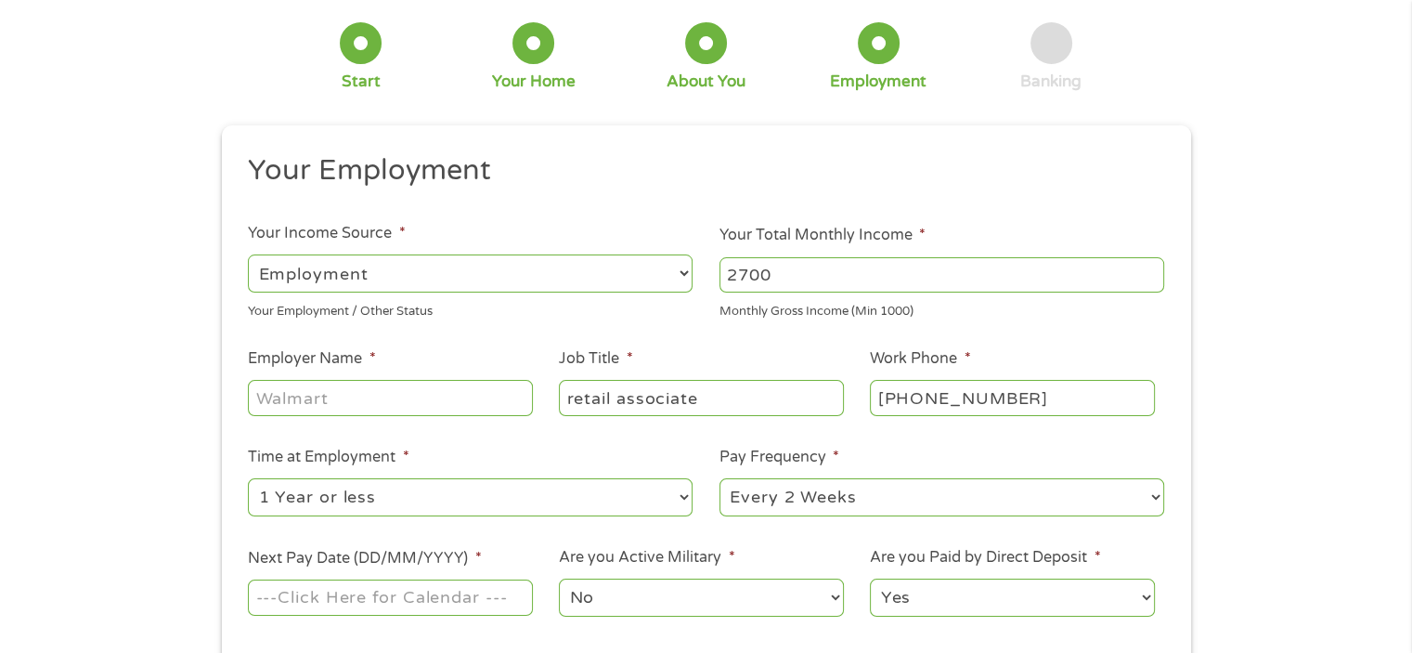
click at [410, 595] on input "Next Pay Date (DD/MM/YYYY) *" at bounding box center [390, 596] width 284 height 35
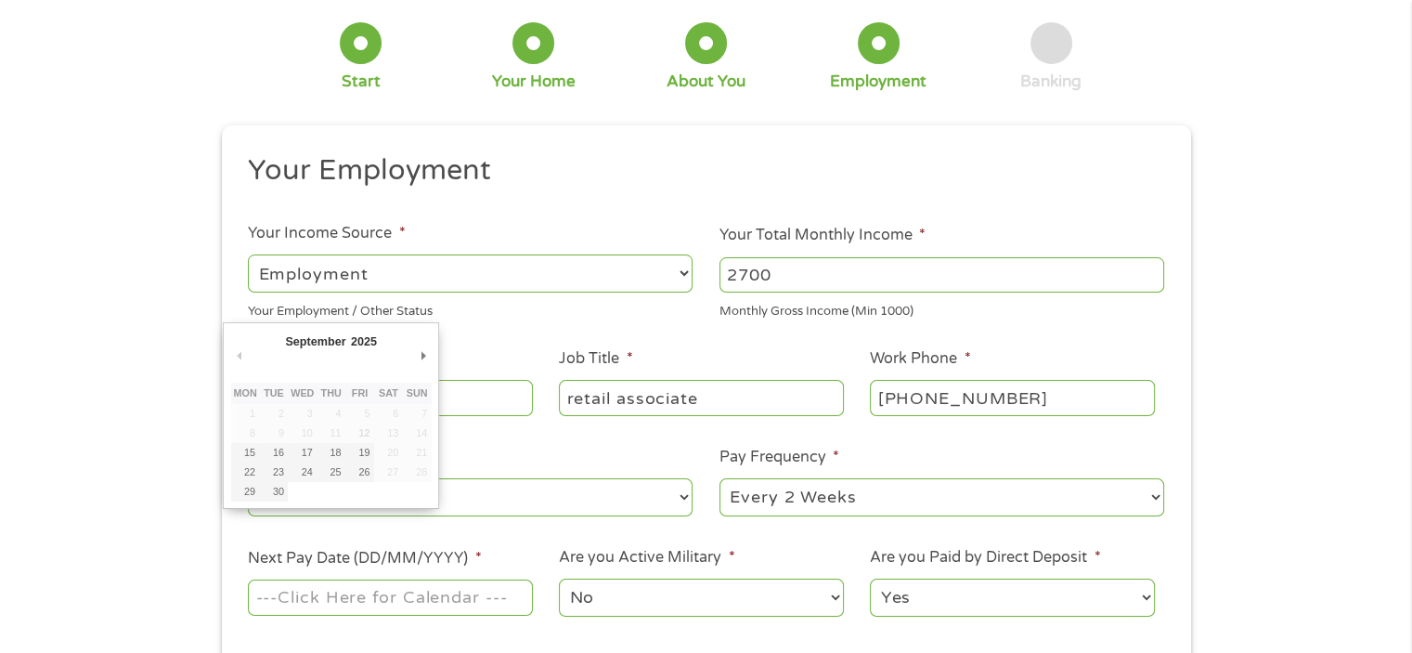
drag, startPoint x: 410, startPoint y: 595, endPoint x: 420, endPoint y: 586, distance: 13.1
click at [411, 593] on input "Next Pay Date (DD/MM/YYYY) *" at bounding box center [390, 596] width 284 height 35
type input "[DATE]"
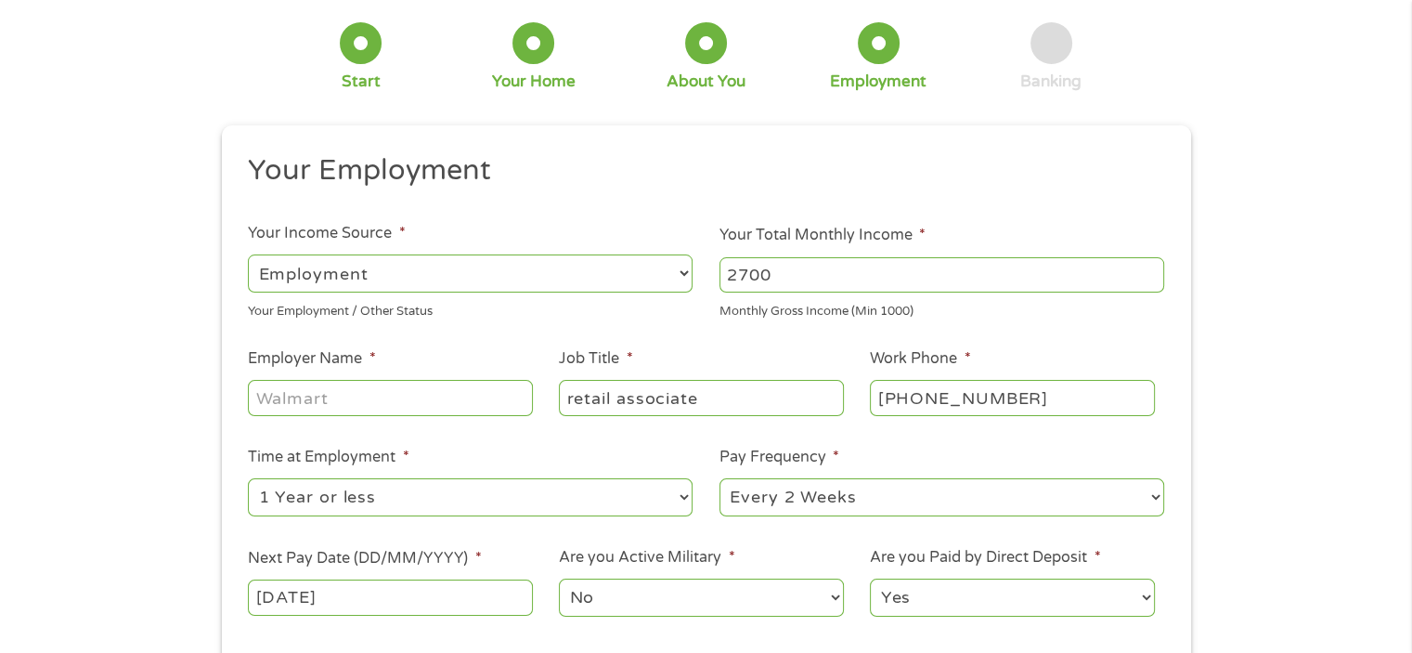
click at [1141, 594] on select "Yes No" at bounding box center [1012, 597] width 284 height 38
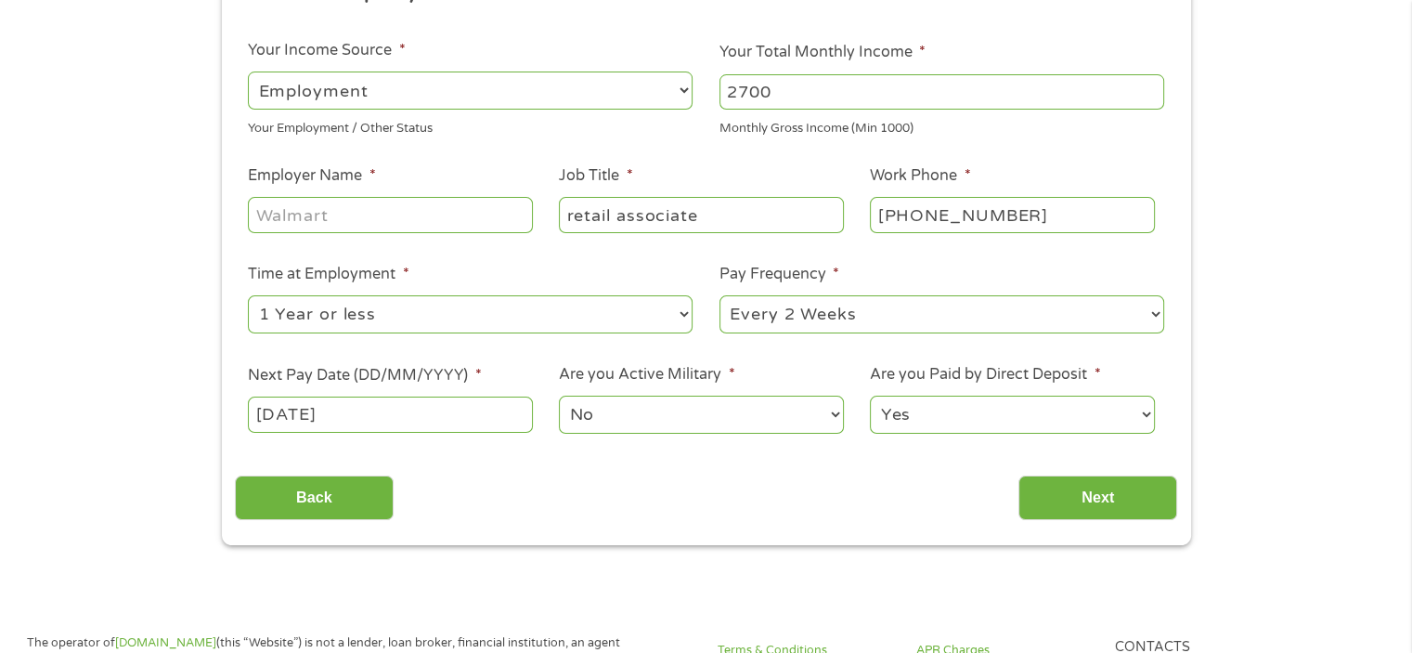
scroll to position [278, 0]
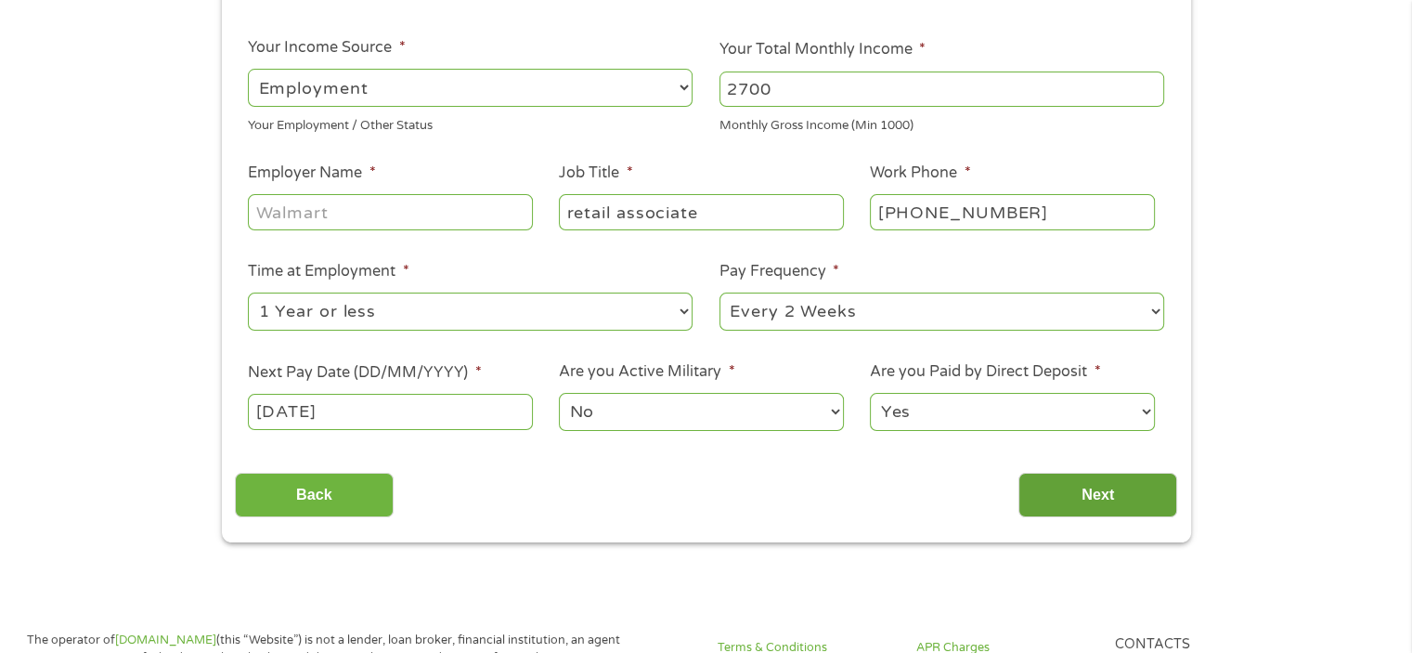
click at [1098, 493] on input "Next" at bounding box center [1097, 495] width 159 height 45
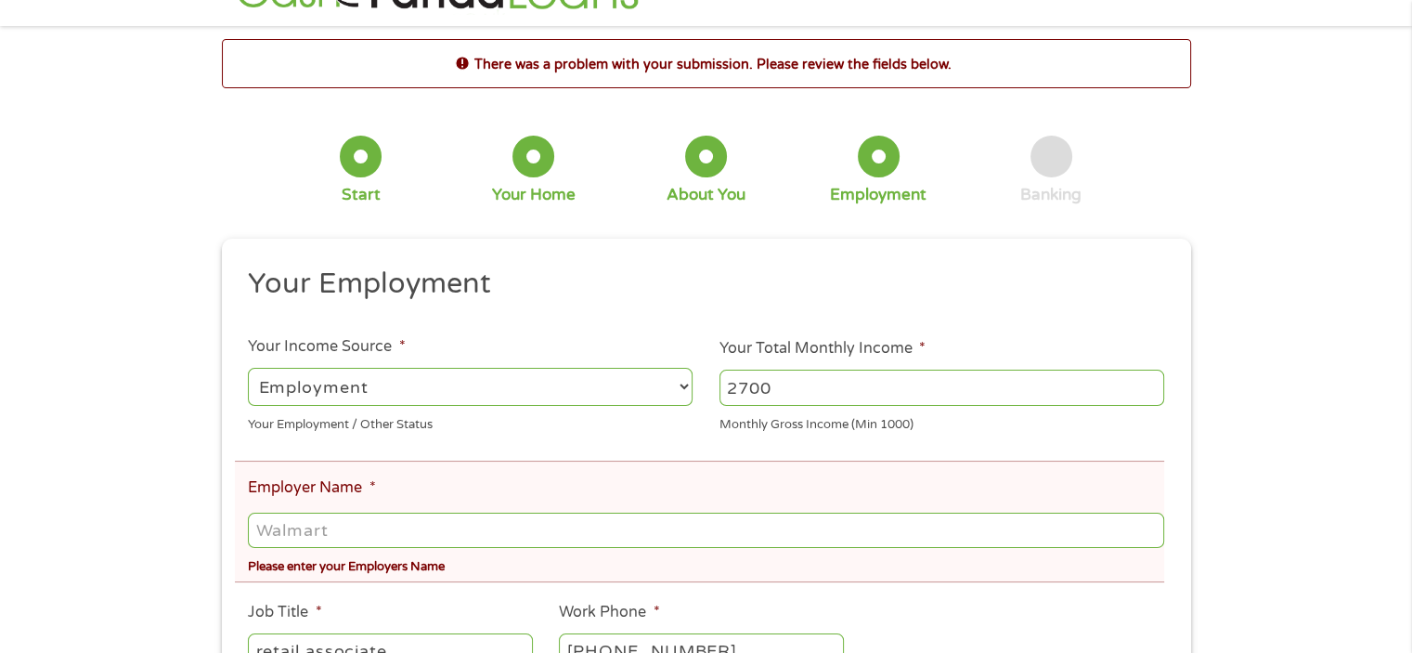
scroll to position [93, 0]
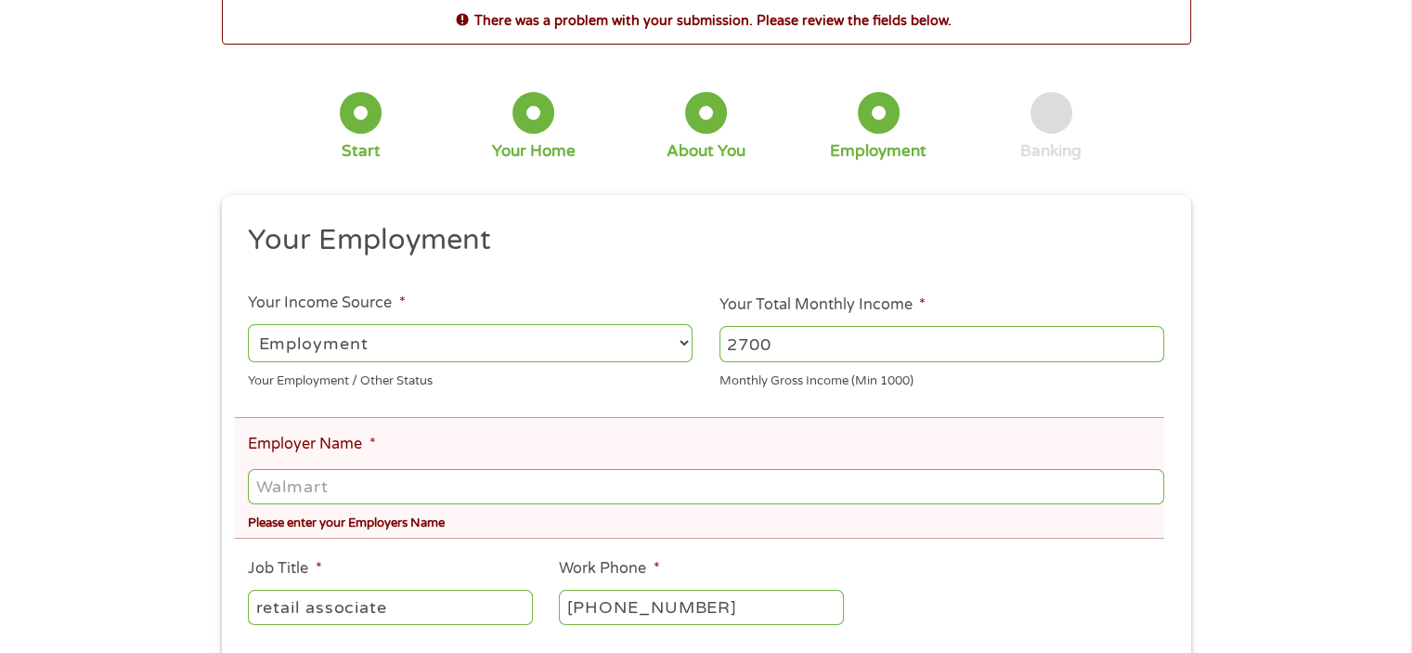
click at [334, 489] on input "Employer Name *" at bounding box center [705, 486] width 915 height 35
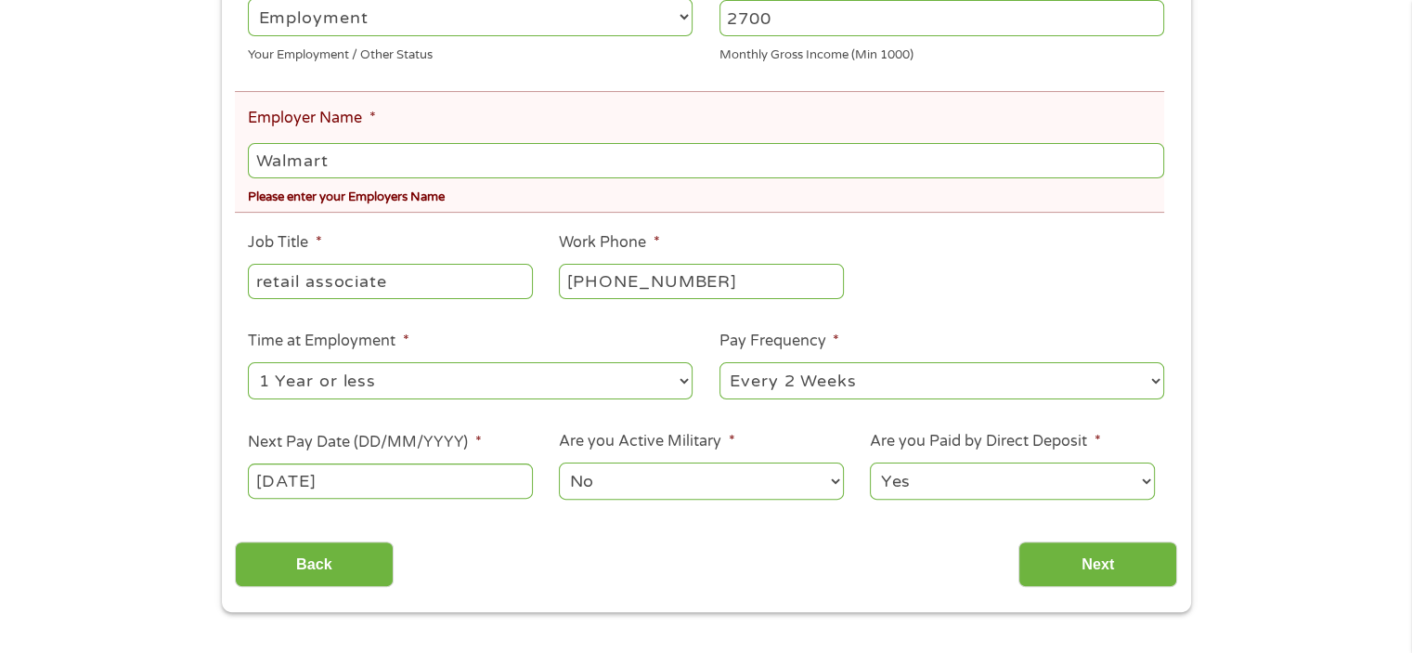
scroll to position [464, 0]
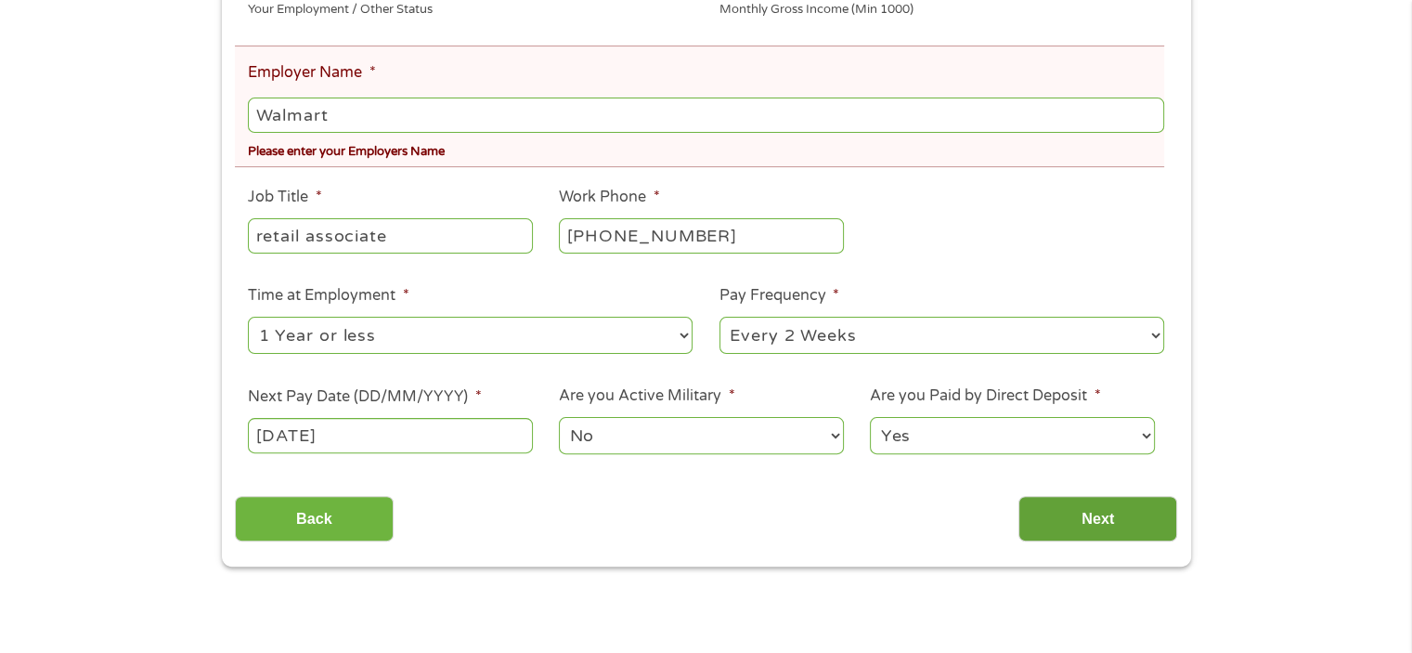
type input "Walmart"
click at [1108, 524] on input "Next" at bounding box center [1097, 518] width 159 height 45
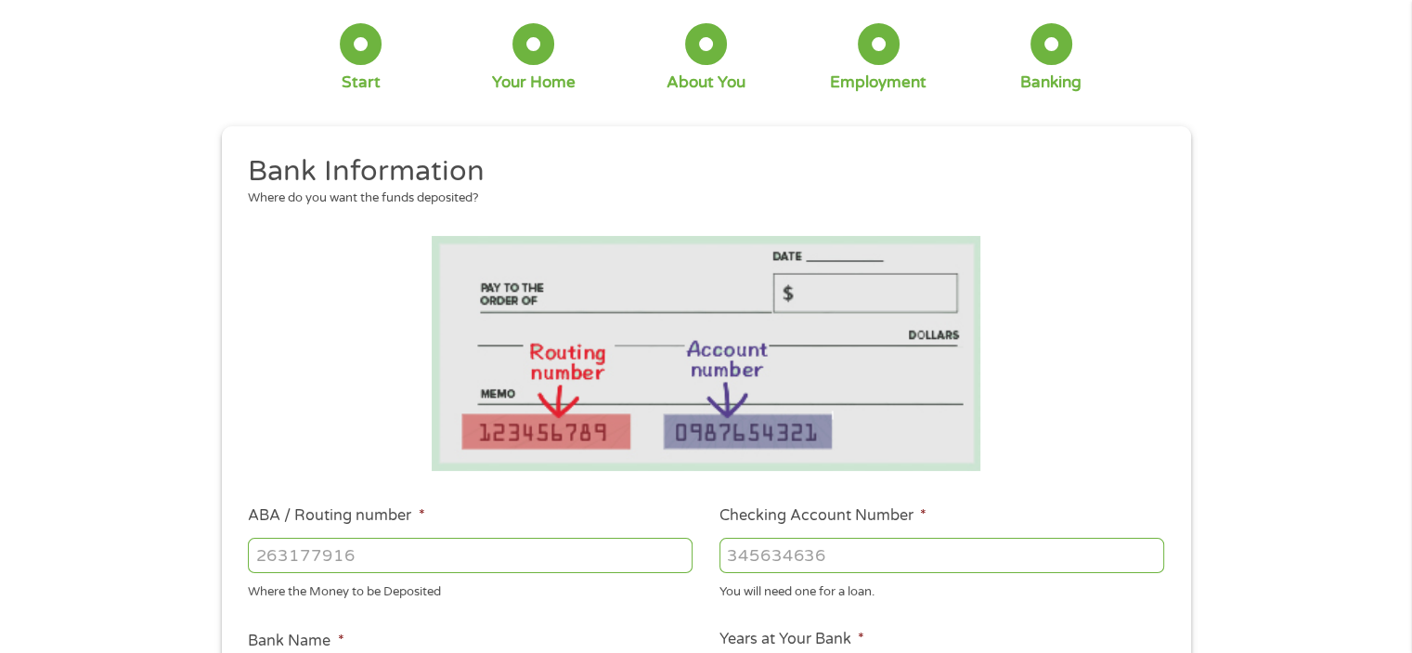
scroll to position [93, 0]
drag, startPoint x: 327, startPoint y: 562, endPoint x: 333, endPoint y: 551, distance: 12.1
click at [330, 560] on input "ABA / Routing number *" at bounding box center [470, 554] width 445 height 35
type input "073915782"
type input "PIONEER BANK"
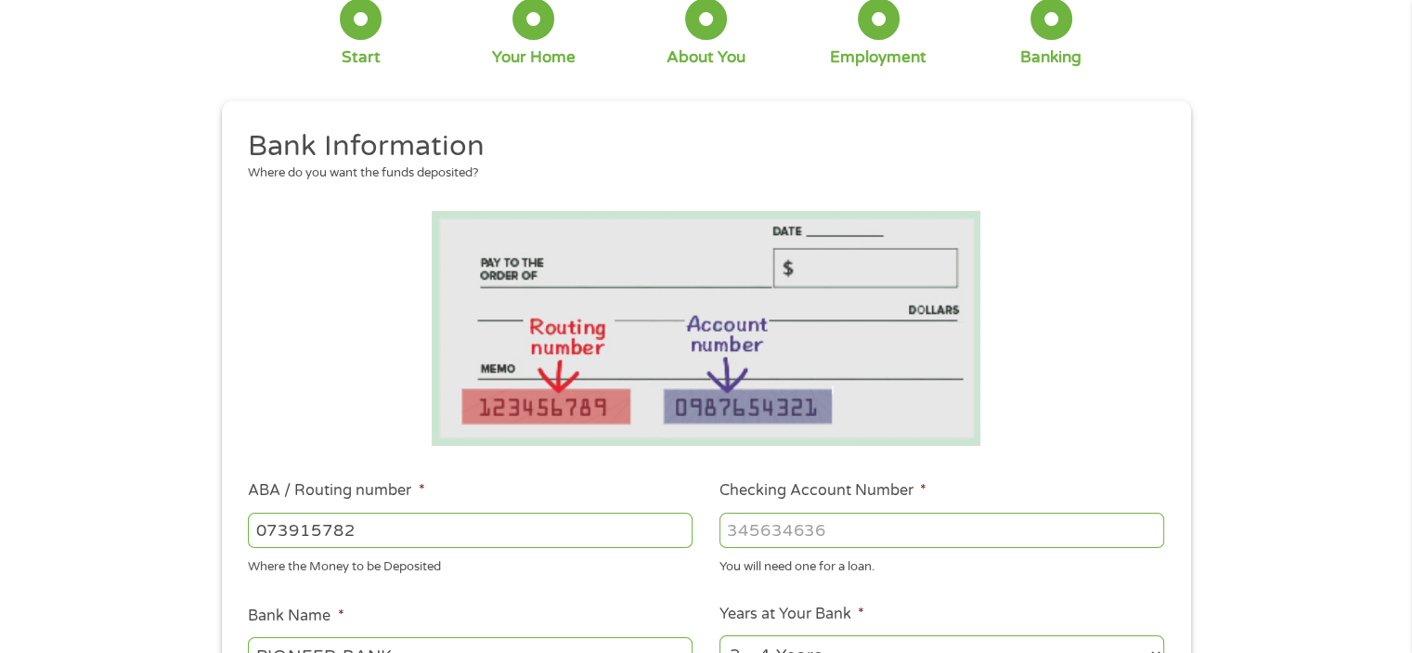
scroll to position [278, 0]
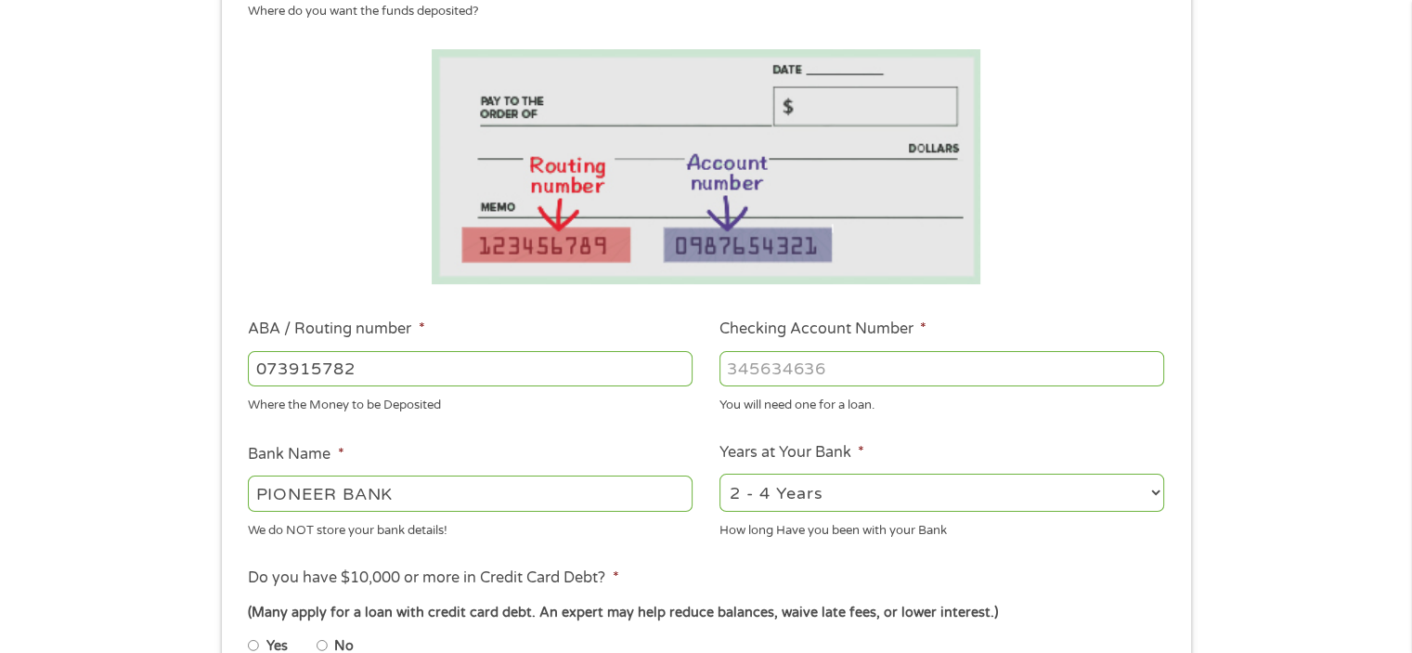
type input "073915782"
click at [780, 370] on input "Checking Account Number *" at bounding box center [941, 368] width 445 height 35
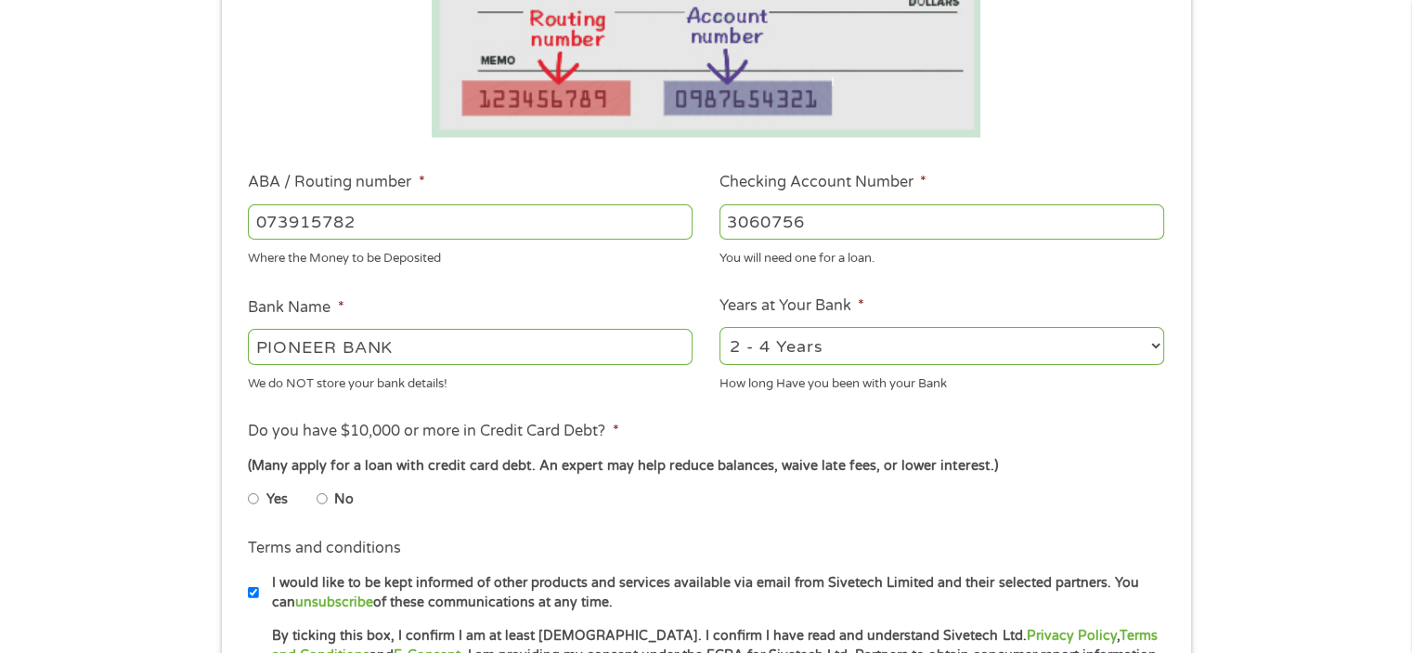
scroll to position [464, 0]
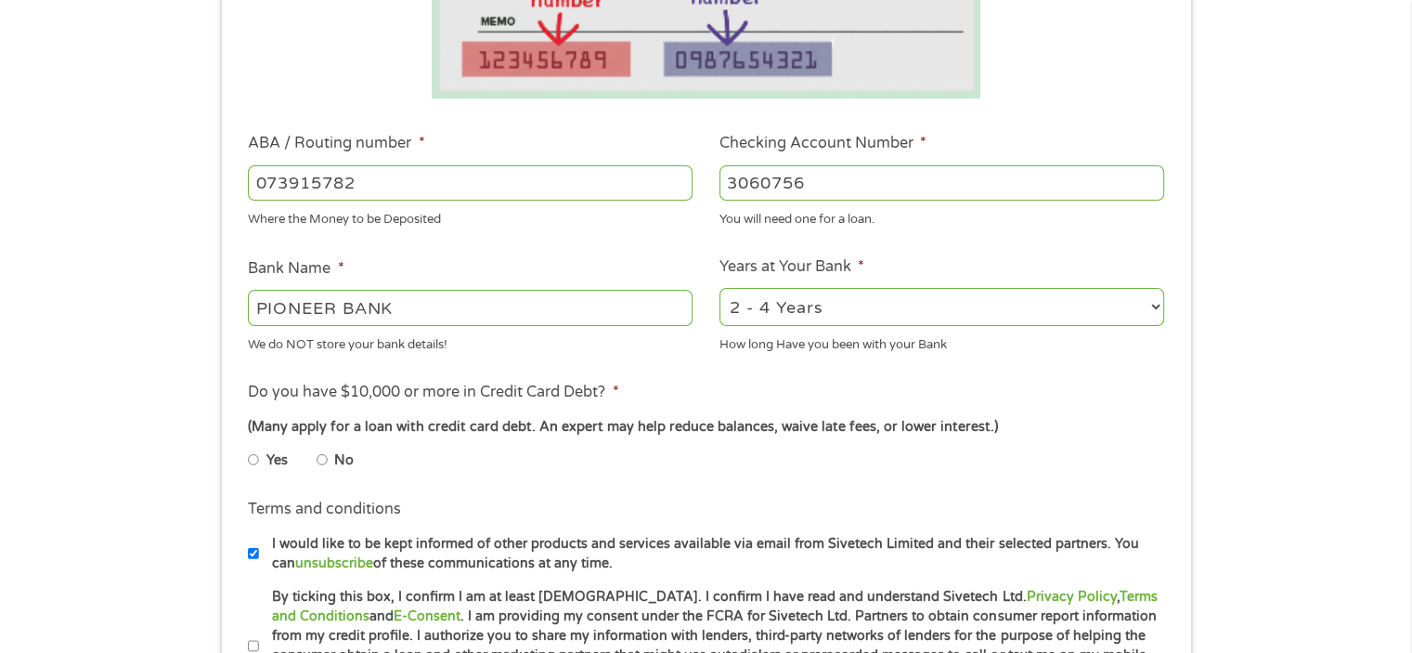
type input "3060756"
click at [1152, 306] on select "2 - 4 Years 6 - 12 Months 1 - 2 Years Over 4 Years" at bounding box center [941, 307] width 445 height 38
select select "60months"
click at [719, 289] on select "2 - 4 Years 6 - 12 Months 1 - 2 Years Over 4 Years" at bounding box center [941, 307] width 445 height 38
click at [775, 426] on div "(Many apply for a loan with credit card debt. An expert may help reduce balance…" at bounding box center [705, 427] width 915 height 20
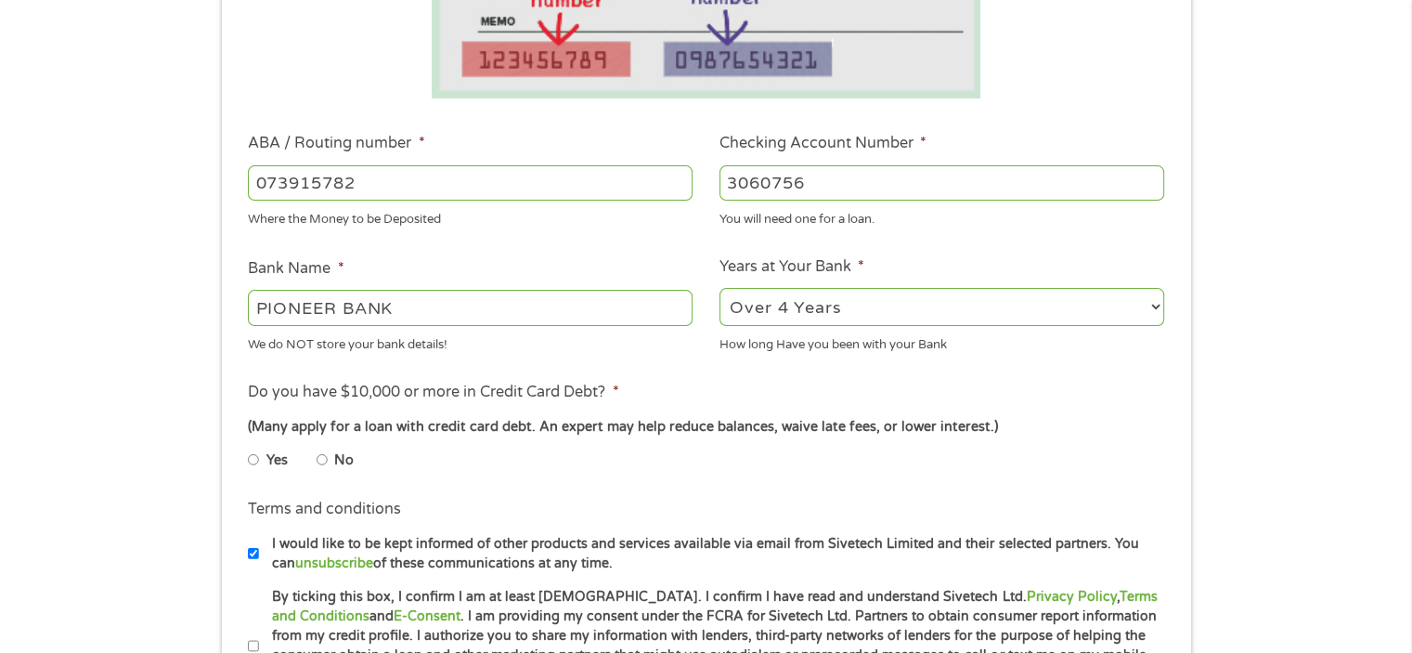
click at [324, 460] on input "No" at bounding box center [322, 460] width 11 height 30
radio input "true"
drag, startPoint x: 324, startPoint y: 460, endPoint x: 363, endPoint y: 452, distance: 39.7
click at [327, 460] on input "No" at bounding box center [322, 460] width 11 height 30
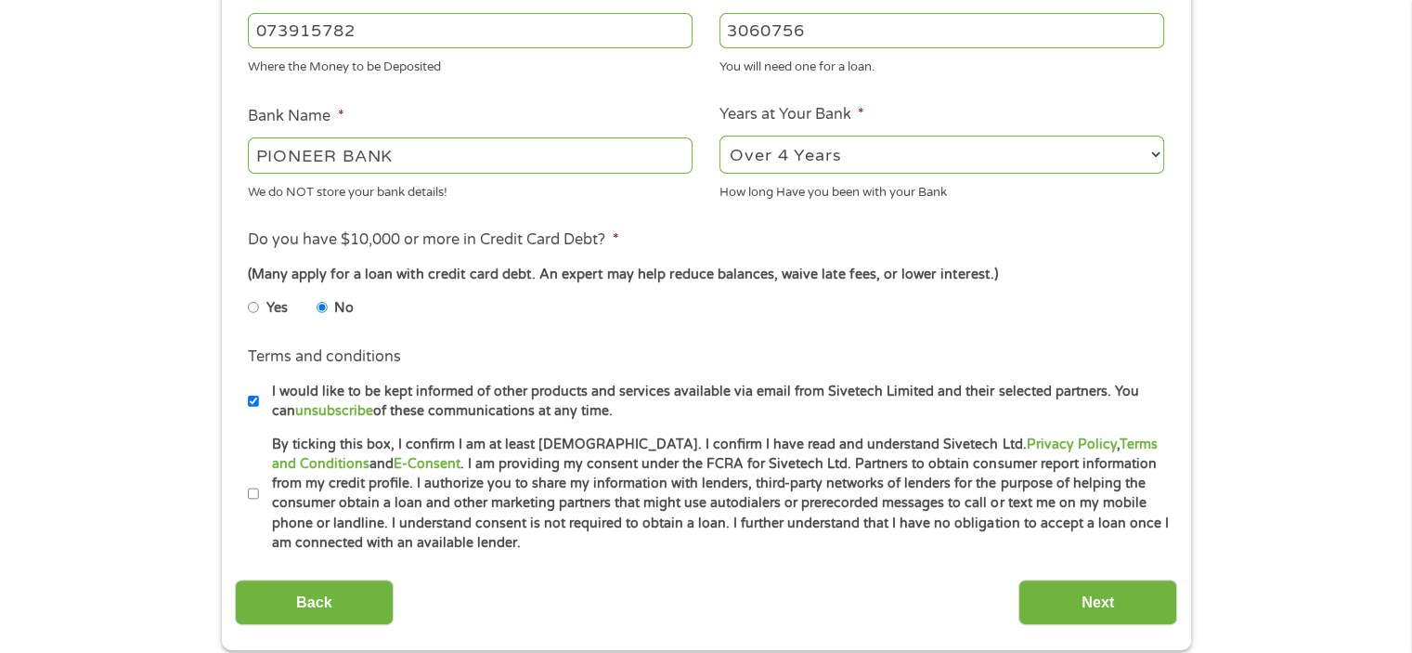
scroll to position [650, 0]
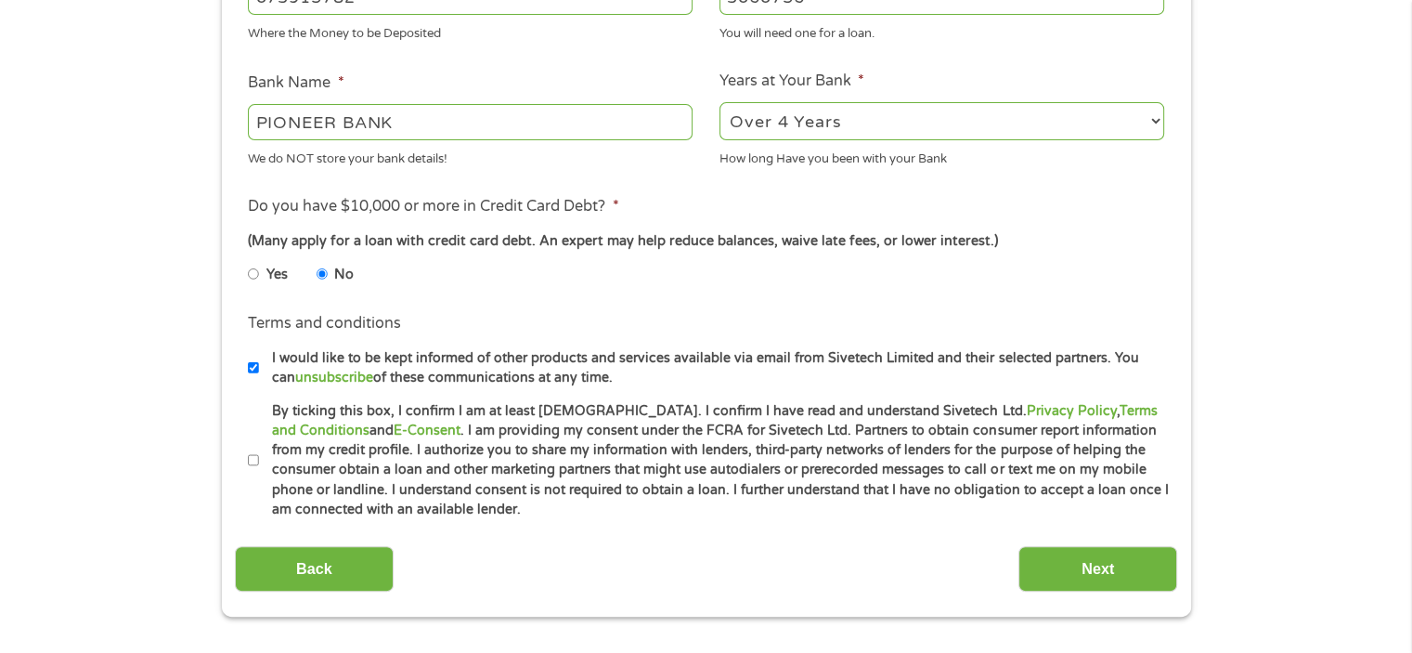
click at [252, 367] on input "I would like to be kept informed of other products and services available via e…" at bounding box center [253, 368] width 11 height 30
checkbox input "true"
click at [259, 461] on label "By ticking this box, I confirm I am at least [DEMOGRAPHIC_DATA]. I confirm I ha…" at bounding box center [714, 460] width 911 height 119
click at [258, 461] on input "By ticking this box, I confirm I am at least [DEMOGRAPHIC_DATA]. I confirm I ha…" at bounding box center [253, 461] width 11 height 30
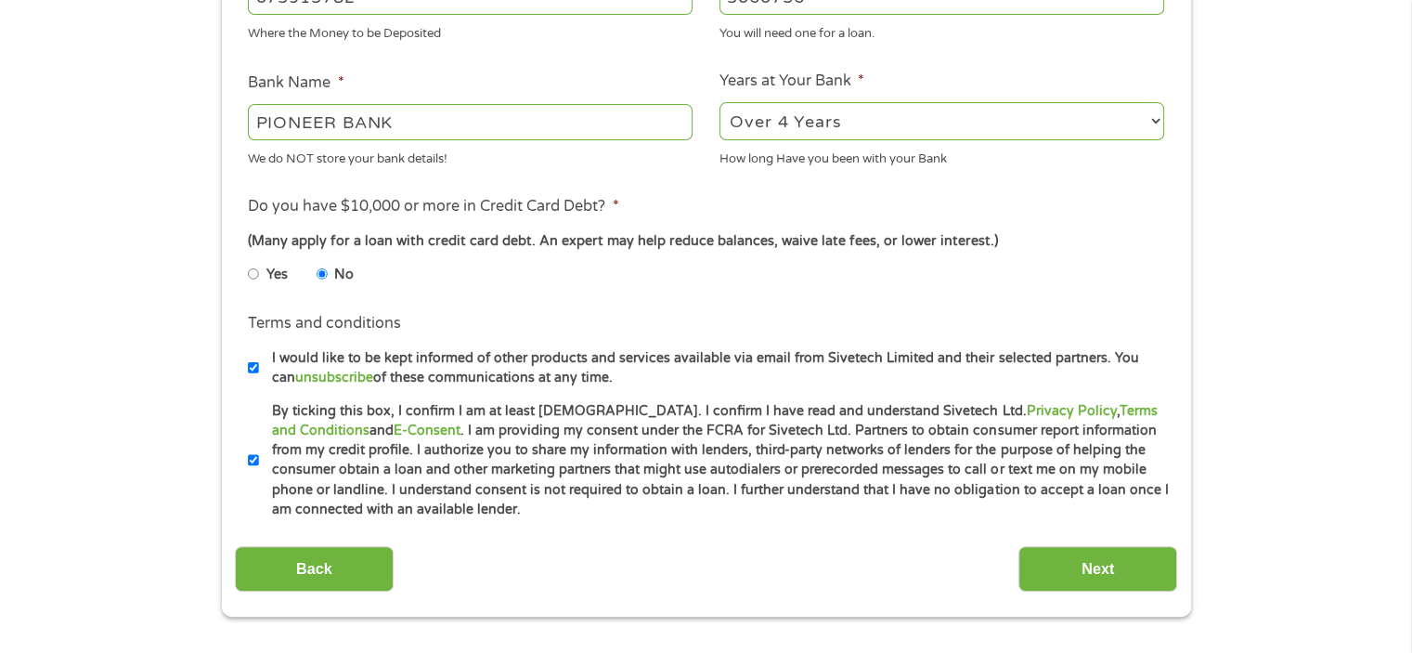
click at [259, 461] on label "By ticking this box, I confirm I am at least [DEMOGRAPHIC_DATA]. I confirm I ha…" at bounding box center [714, 460] width 911 height 119
click at [258, 461] on input "By ticking this box, I confirm I am at least [DEMOGRAPHIC_DATA]. I confirm I ha…" at bounding box center [253, 461] width 11 height 30
checkbox input "false"
click at [254, 369] on input "I would like to be kept informed of other products and services available via e…" at bounding box center [253, 368] width 11 height 30
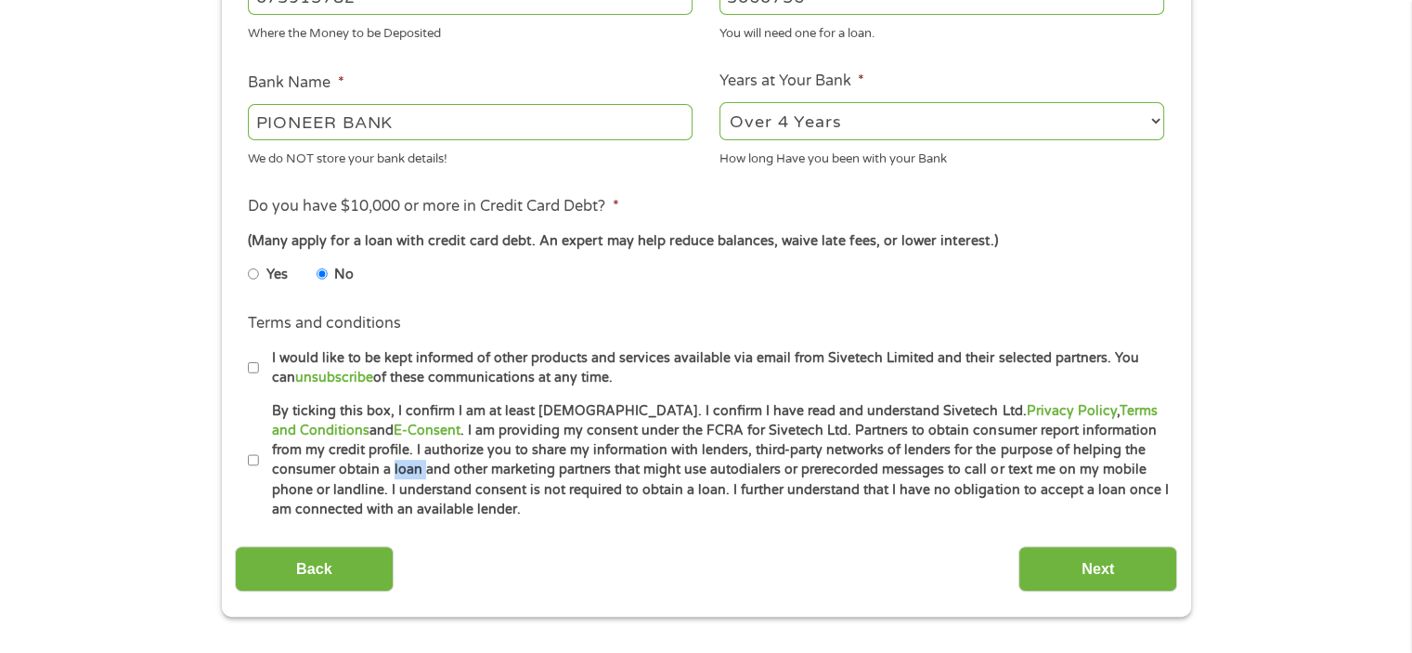
checkbox input "true"
click at [257, 460] on input "By ticking this box, I confirm I am at least [DEMOGRAPHIC_DATA]. I confirm I ha…" at bounding box center [253, 461] width 11 height 30
checkbox input "true"
click at [252, 367] on input "I would like to be kept informed of other products and services available via e…" at bounding box center [253, 368] width 11 height 30
checkbox input "false"
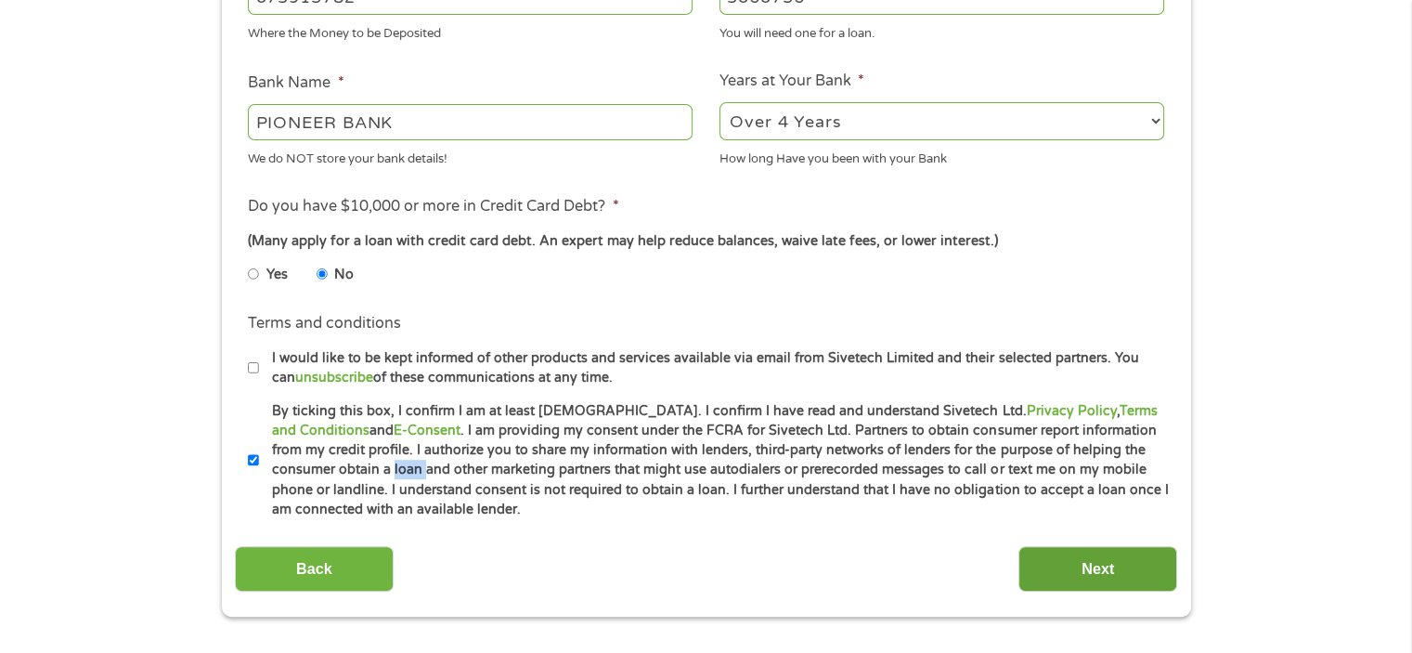
click at [1097, 569] on input "Next" at bounding box center [1097, 568] width 159 height 45
drag, startPoint x: 1097, startPoint y: 569, endPoint x: 1092, endPoint y: 550, distance: 20.3
click at [1098, 567] on input "Next" at bounding box center [1097, 568] width 159 height 45
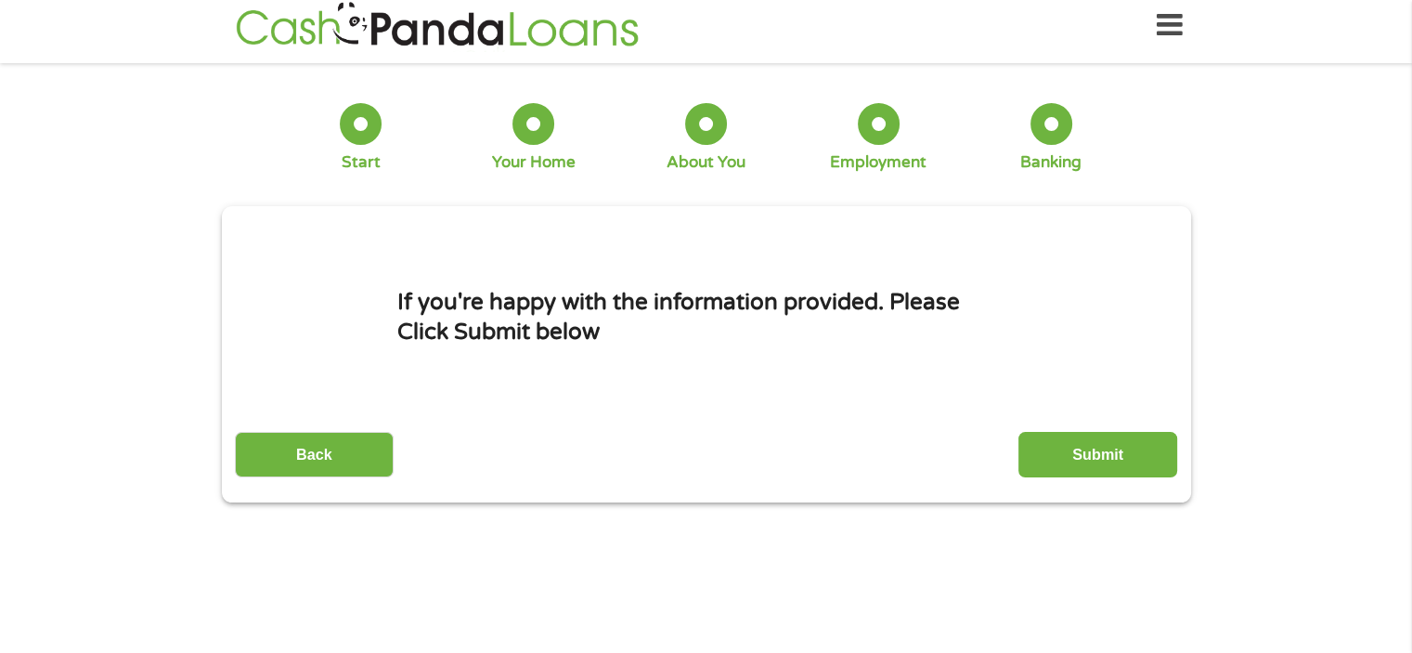
scroll to position [0, 0]
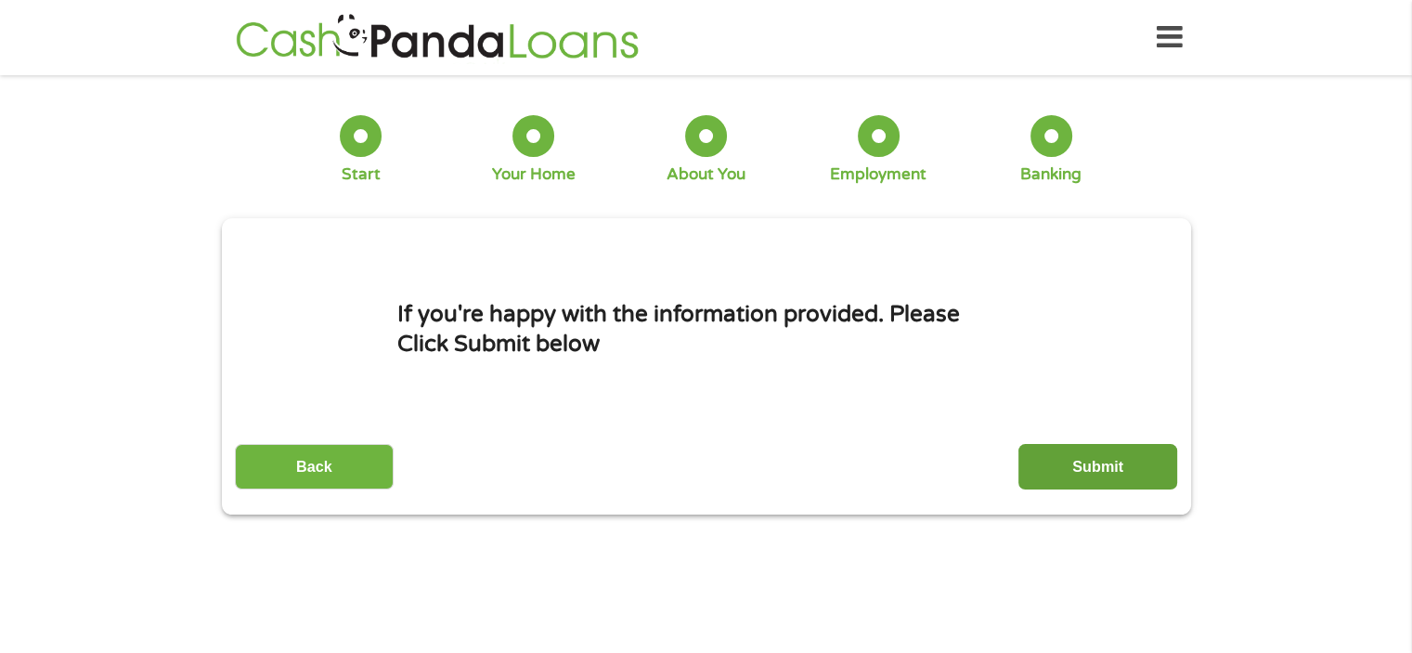
click at [1103, 471] on input "Submit" at bounding box center [1097, 466] width 159 height 45
click at [0, 0] on p "If you are asked to put your Card details, by any site, please read carefully w…" at bounding box center [0, 0] width 0 height 0
